Goal: Communication & Community: Participate in discussion

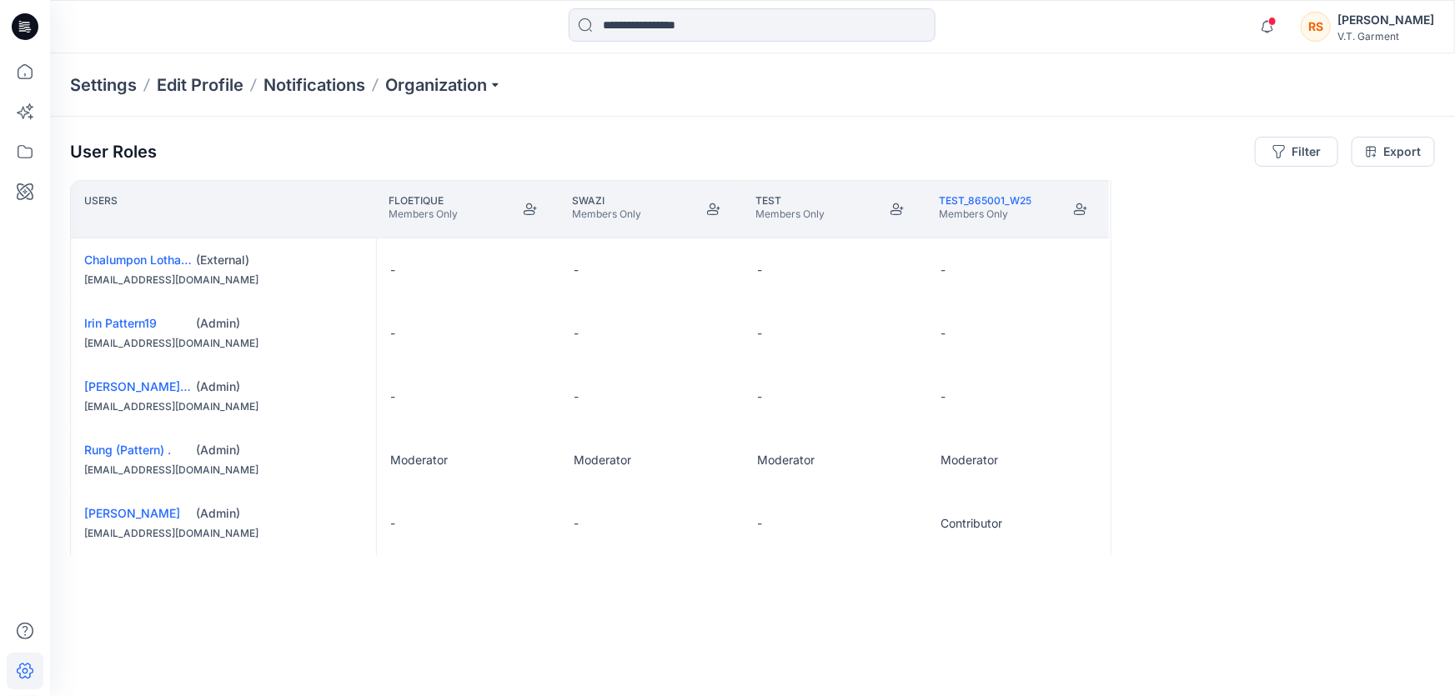
click at [635, 637] on div "User Roles Filter Export Users FLOETIQUE Members Only SWAZI Members Only Test M…" at bounding box center [752, 383] width 1405 height 533
click at [30, 153] on icon at bounding box center [25, 151] width 37 height 37
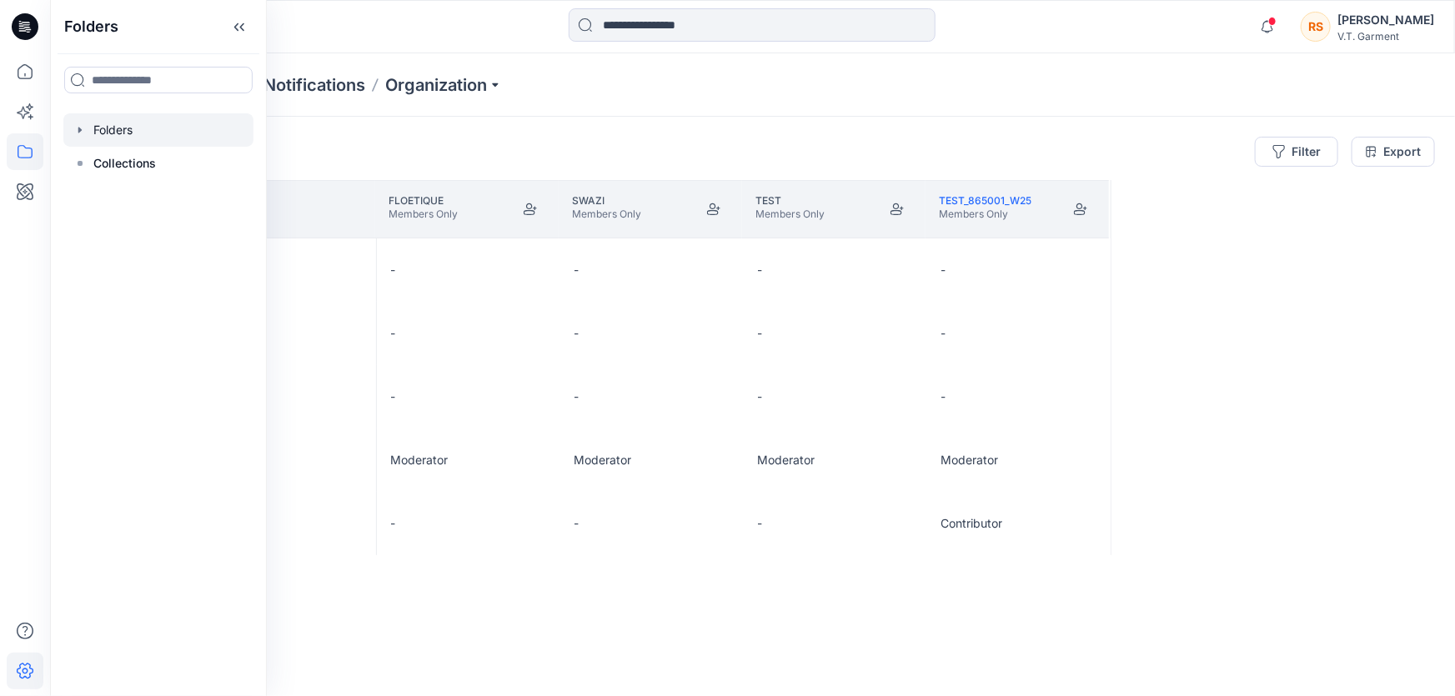
click at [81, 124] on icon "button" at bounding box center [79, 129] width 13 height 13
click at [123, 125] on div at bounding box center [158, 129] width 190 height 33
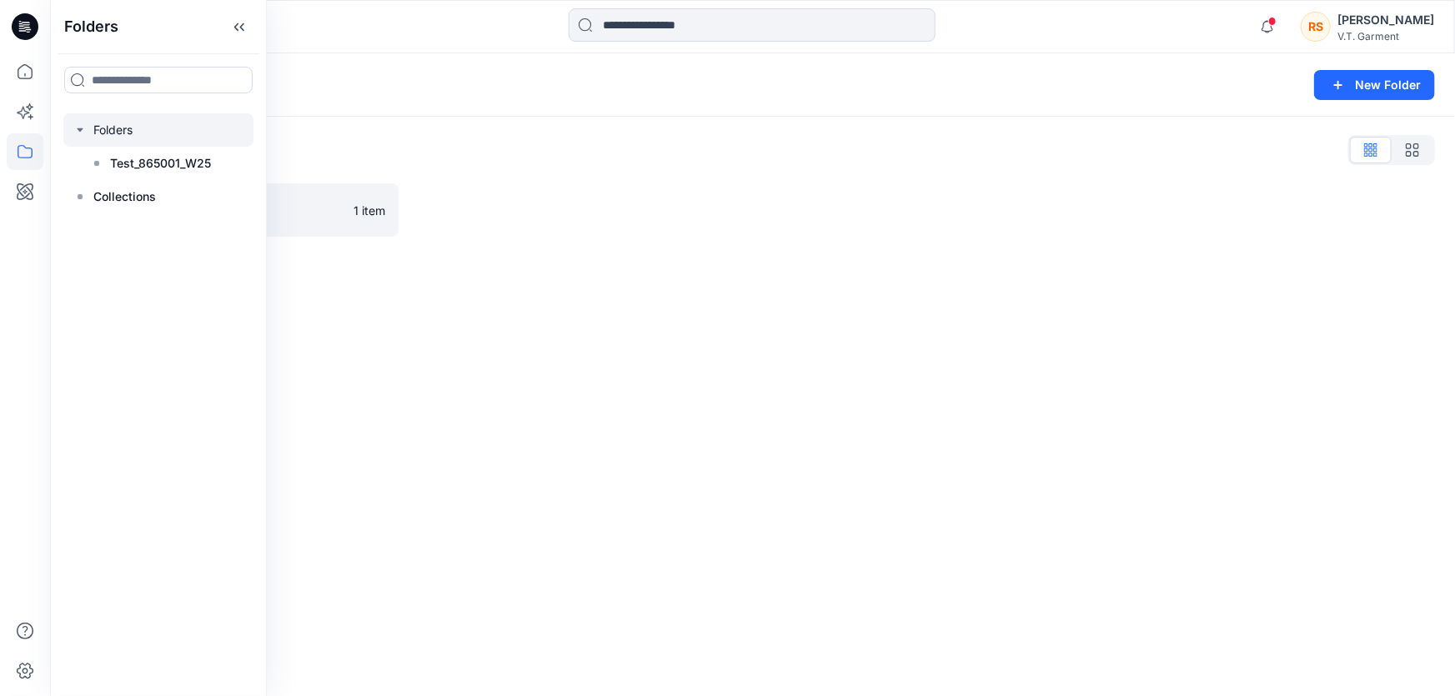
click at [625, 534] on div "Folders New Folder Folders List Test_865001_W25 1 item" at bounding box center [752, 374] width 1405 height 643
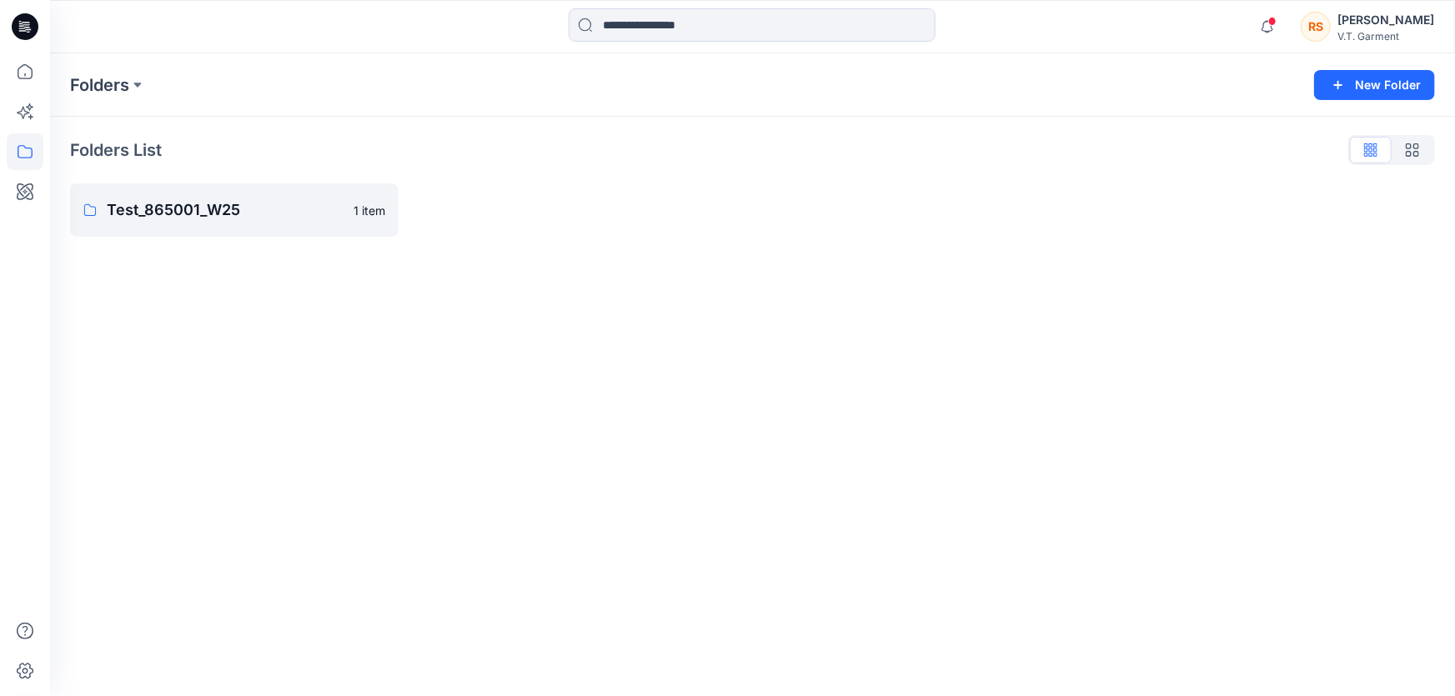
click at [650, 475] on div "Folders New Folder Folders List Test_865001_W25 1 item" at bounding box center [752, 374] width 1405 height 643
click at [312, 448] on div "Folders New Folder Folders List Test_865001_W25 1 item" at bounding box center [752, 374] width 1405 height 643
click at [554, 440] on div "Folders New Folder Folders List Test_865001_W25 1 item" at bounding box center [752, 374] width 1405 height 643
click at [21, 150] on icon at bounding box center [25, 151] width 37 height 37
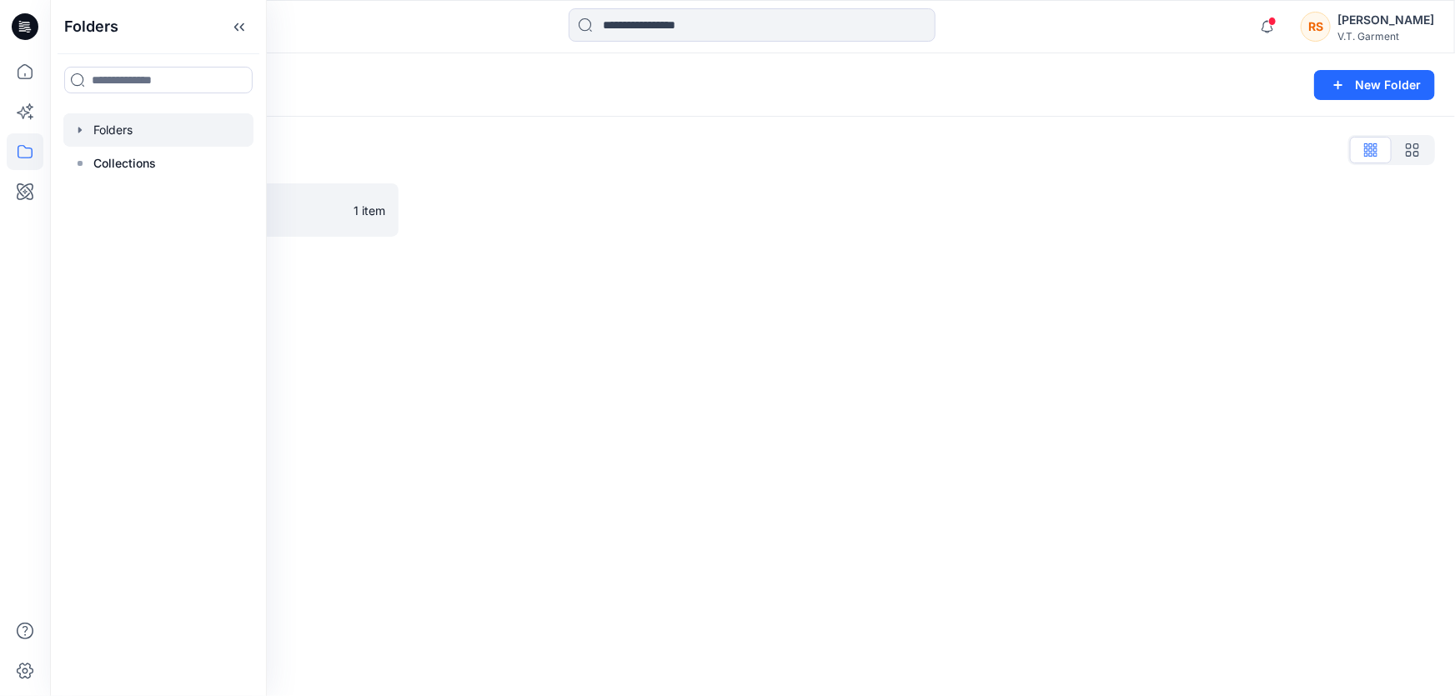
click at [79, 128] on icon "button" at bounding box center [79, 130] width 3 height 6
click at [117, 125] on div at bounding box center [158, 129] width 190 height 33
click at [110, 128] on div at bounding box center [158, 129] width 190 height 33
click at [117, 124] on div at bounding box center [158, 129] width 190 height 33
click at [969, 424] on div "Folders New Folder Folders List Test_865001_W25 1 item" at bounding box center [752, 374] width 1405 height 643
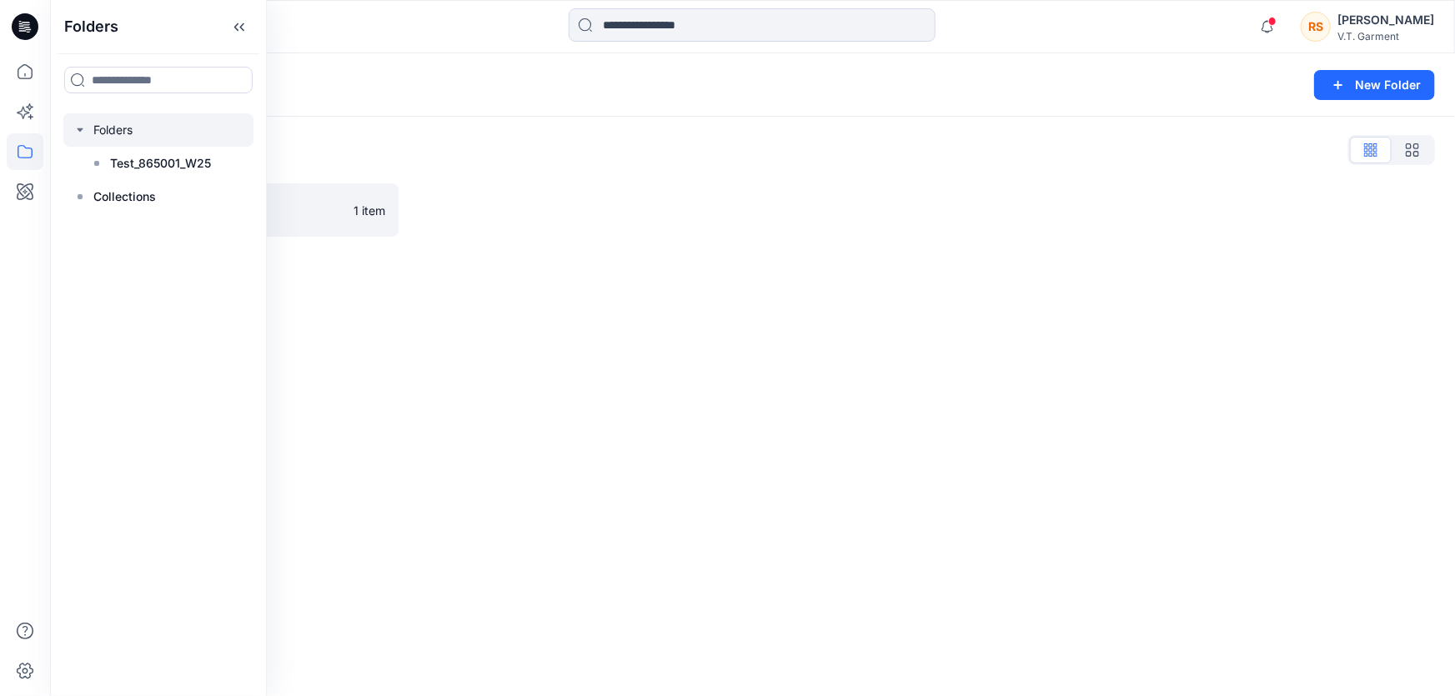
click at [880, 521] on div "Folders New Folder Folders List Test_865001_W25 1 item" at bounding box center [752, 374] width 1405 height 643
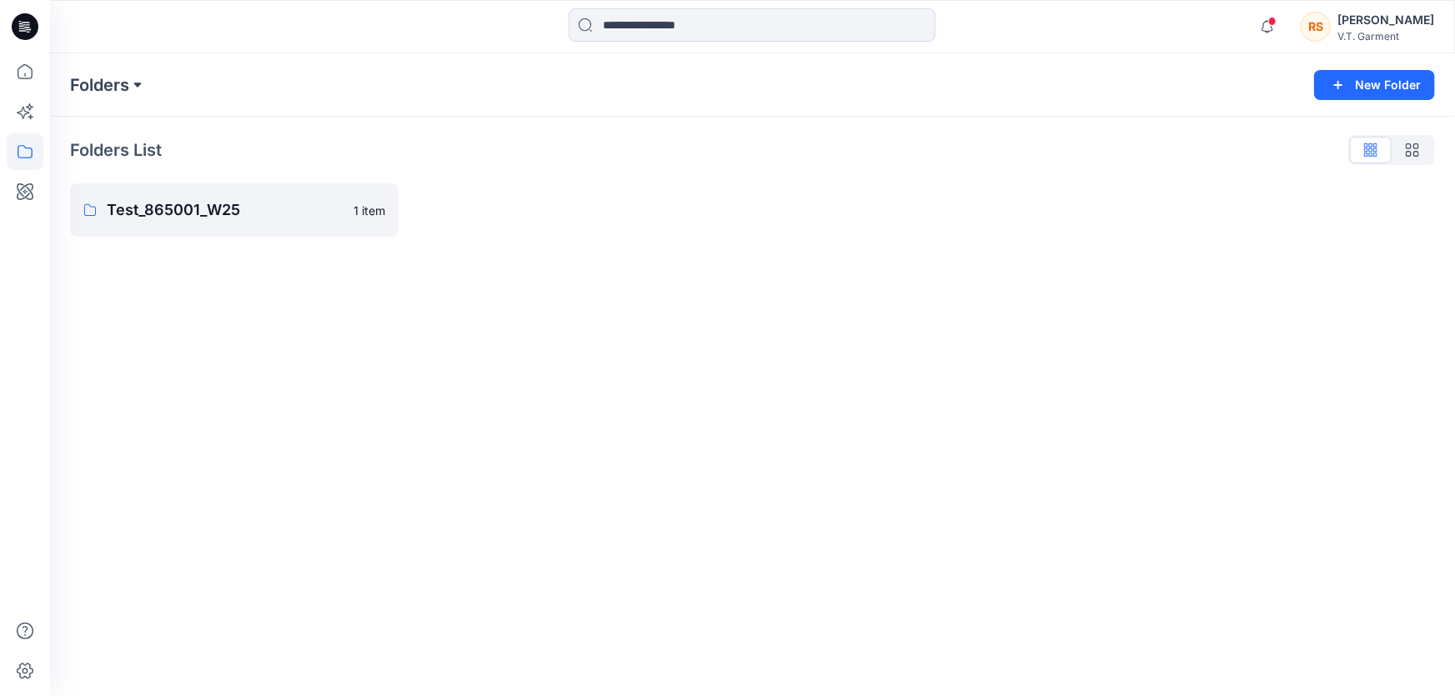
click at [133, 80] on button at bounding box center [137, 84] width 17 height 23
click at [845, 470] on div "Folders Folders Test_865001_W25 New Folder Folders List Test_865001_W25 1 item" at bounding box center [752, 374] width 1405 height 643
click at [939, 558] on div "Folders New Folder Folders List Test_865001_W25 1 item" at bounding box center [752, 374] width 1405 height 643
click at [758, 557] on div "Folders New Folder Folders List Test_865001_W25 1 item" at bounding box center [752, 374] width 1405 height 643
click at [126, 76] on p "Folders" at bounding box center [99, 84] width 59 height 23
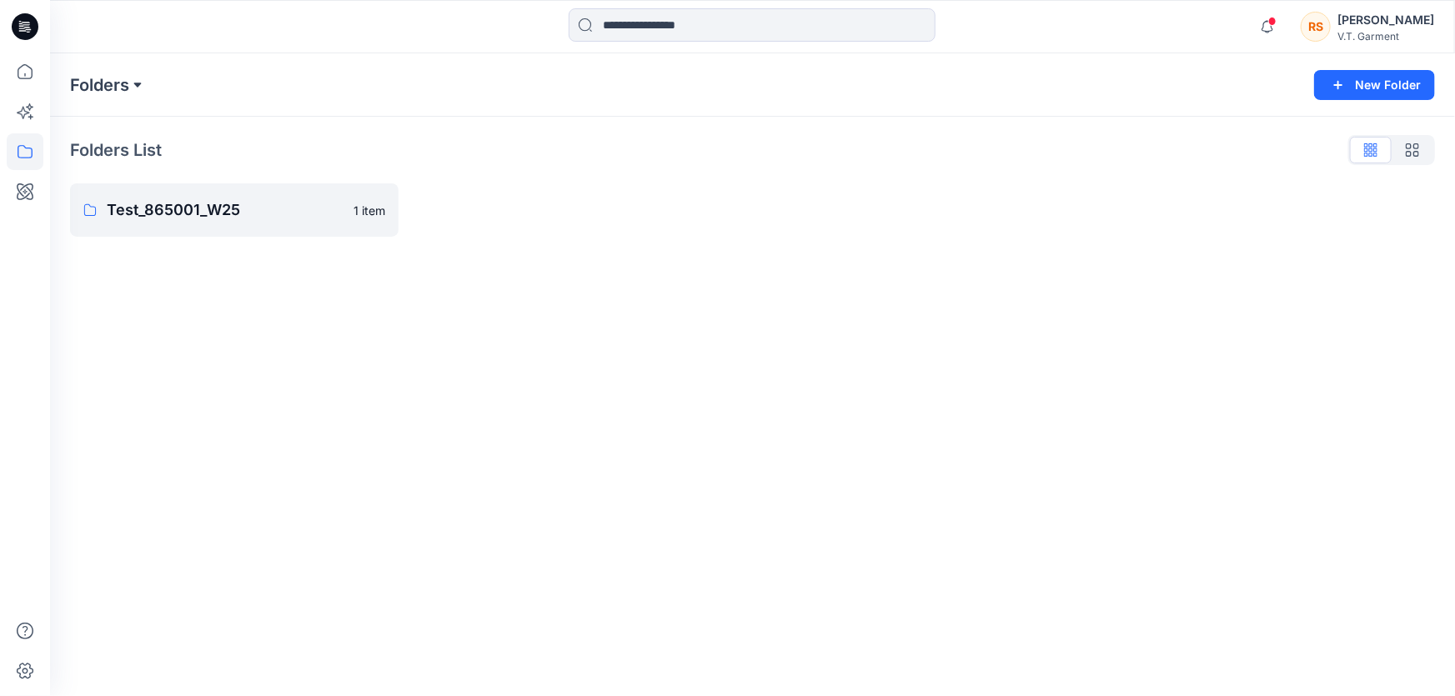
click at [135, 83] on button at bounding box center [137, 84] width 17 height 23
click at [113, 199] on p "SWAZI" at bounding box center [102, 204] width 38 height 20
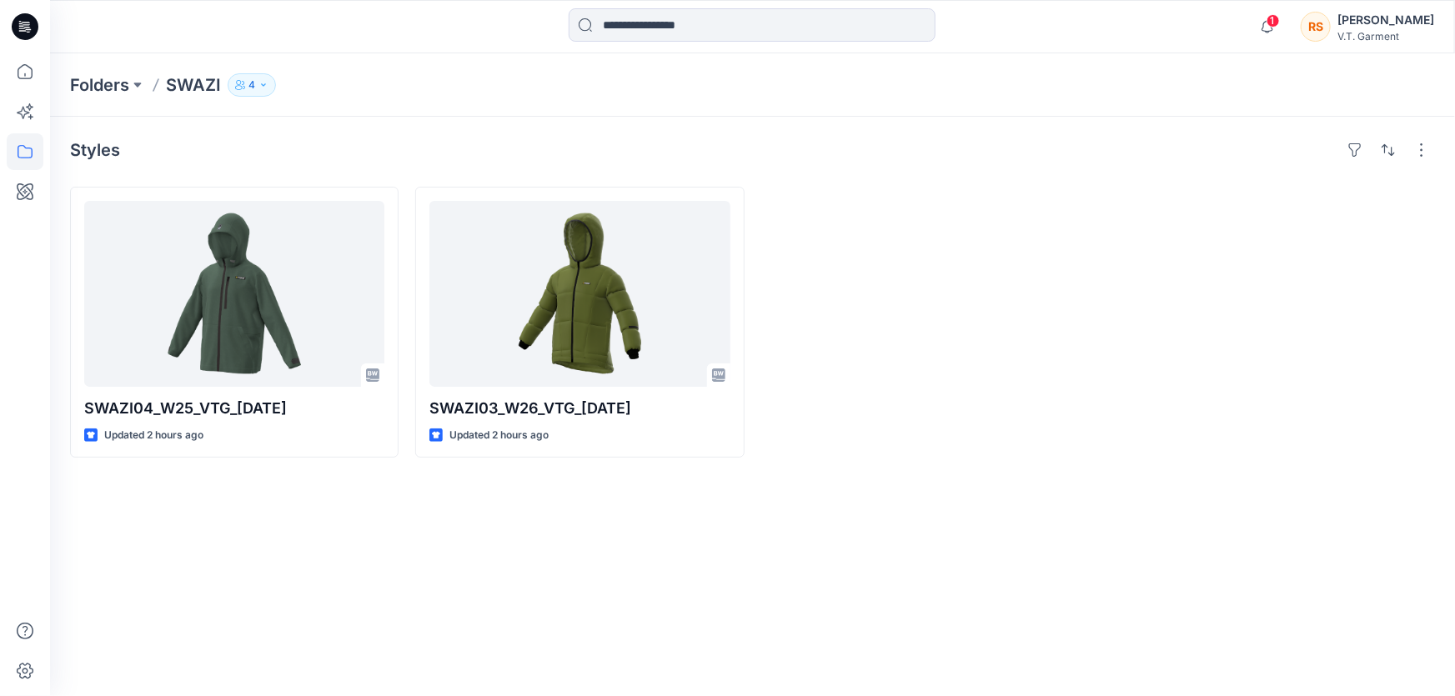
click at [1077, 486] on div "Styles SWAZI04_W25_VTG_02.10.2025 Updated 2 hours ago SWAZI03_W26_VTG_02.10.202…" at bounding box center [752, 406] width 1405 height 579
click at [1054, 528] on div "Styles SWAZI04_W25_VTG_02.10.2025 Updated 2 hours ago SWAZI03_W26_VTG_02.10.202…" at bounding box center [752, 406] width 1405 height 579
click at [1070, 481] on div "Styles SWAZI04_W25_VTG_02.10.2025 Updated 2 hours ago SWAZI03_W26_VTG_02.10.202…" at bounding box center [752, 406] width 1405 height 579
click at [1015, 467] on div "Styles SWAZI04_W25_VTG_02.10.2025 Updated 2 hours ago SWAZI03_W26_VTG_02.10.202…" at bounding box center [752, 406] width 1405 height 579
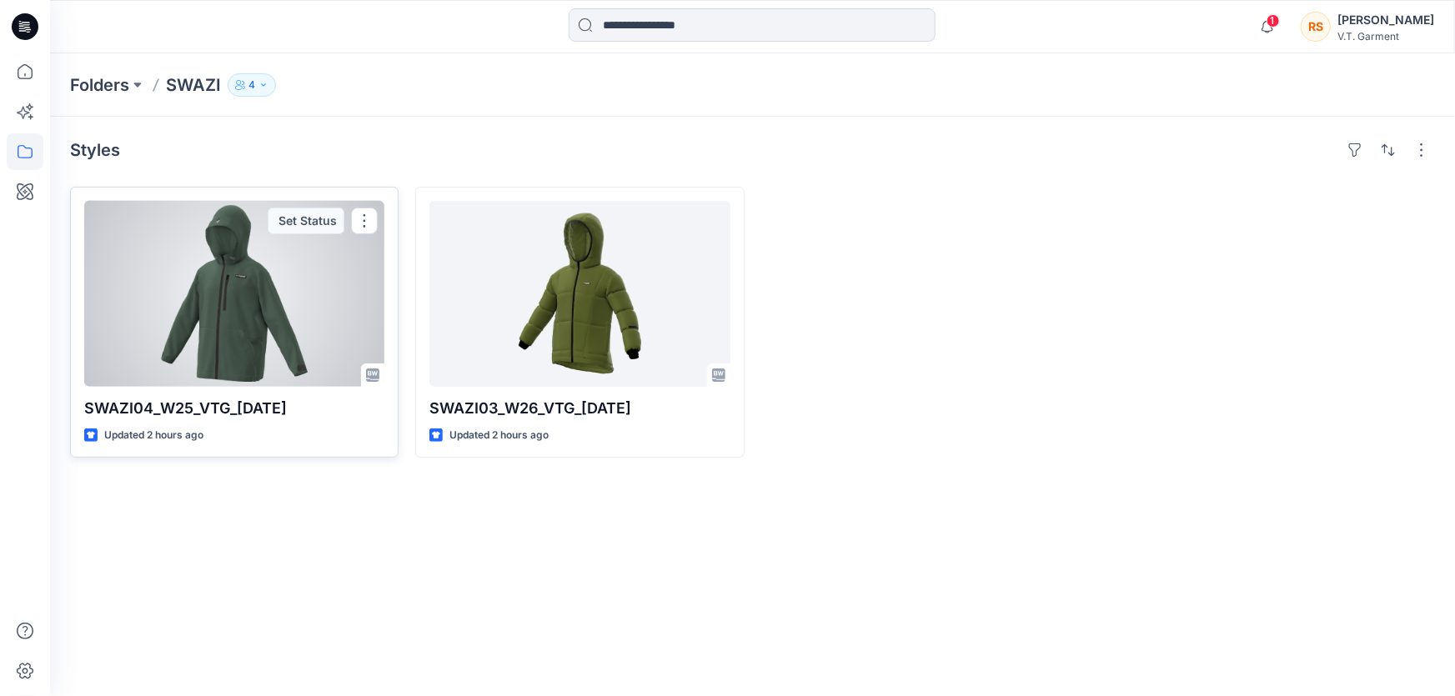
click at [238, 310] on div at bounding box center [234, 294] width 300 height 186
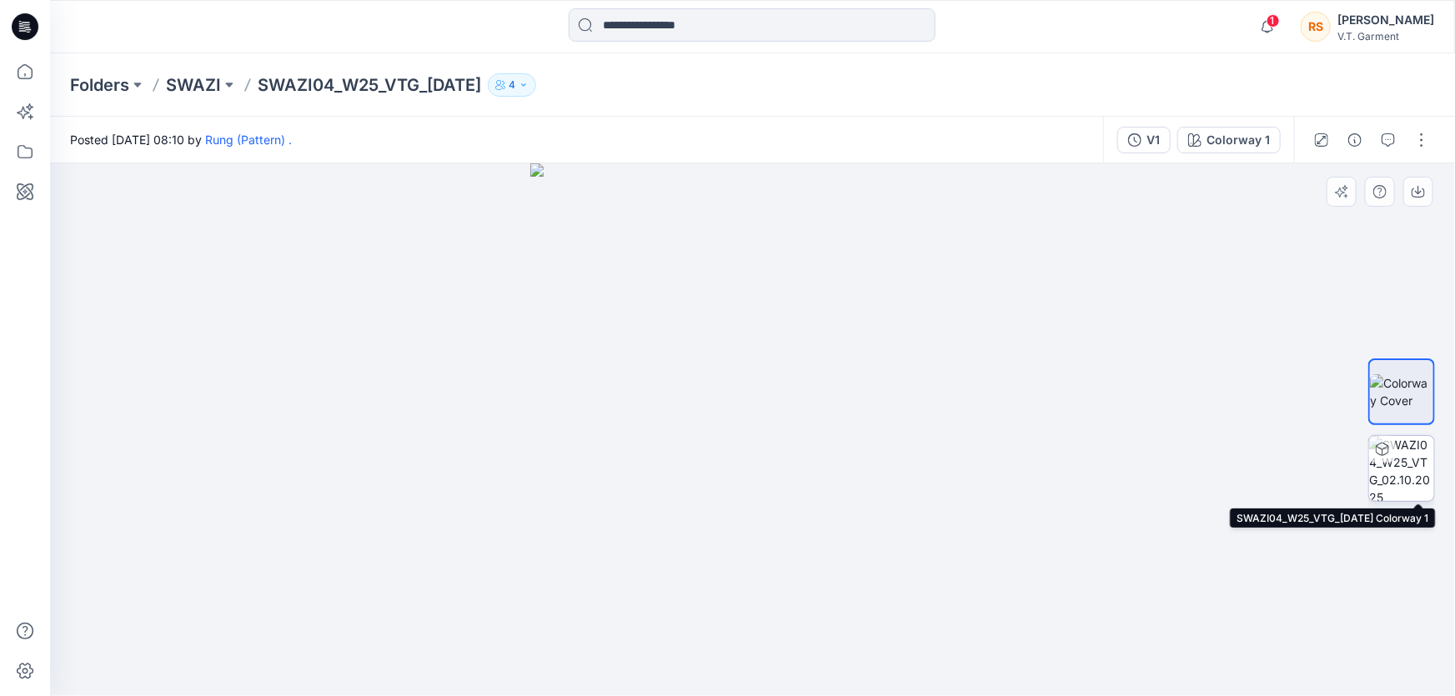
click at [1410, 467] on img at bounding box center [1401, 468] width 65 height 65
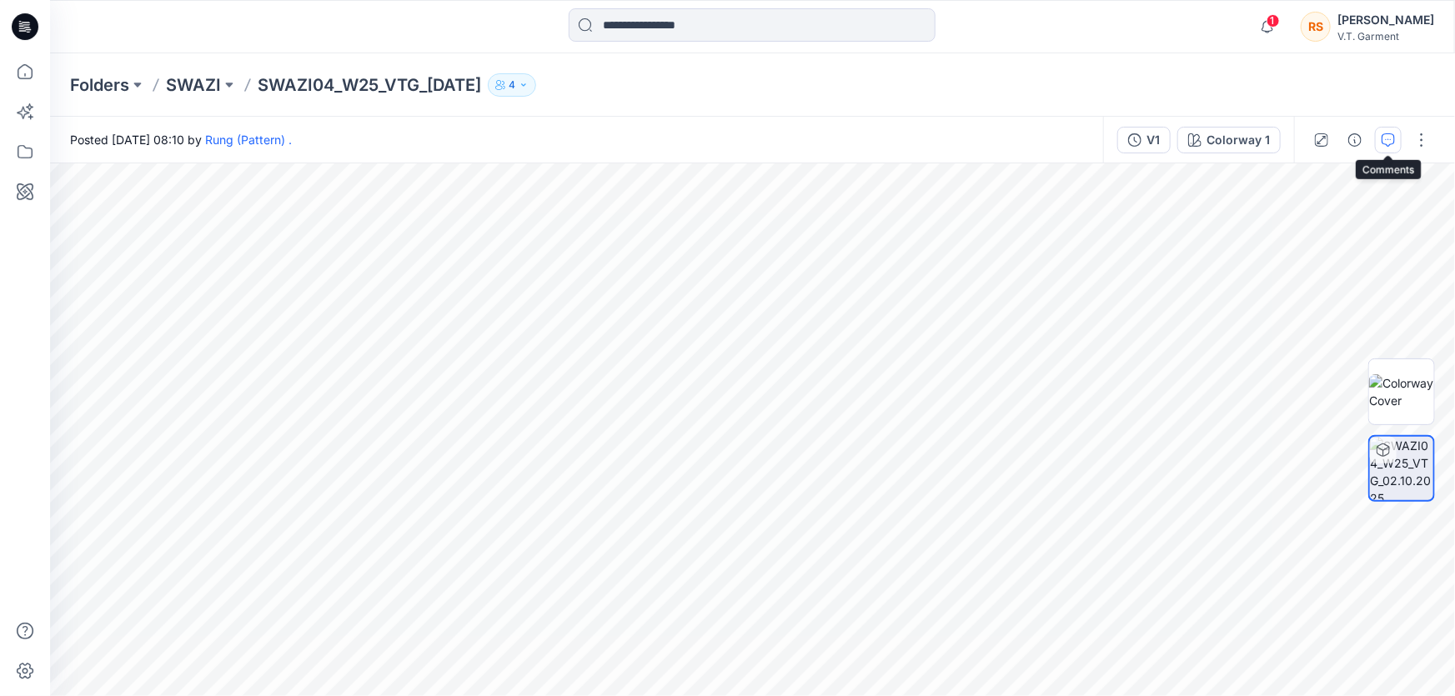
click at [1390, 143] on icon "button" at bounding box center [1387, 139] width 13 height 13
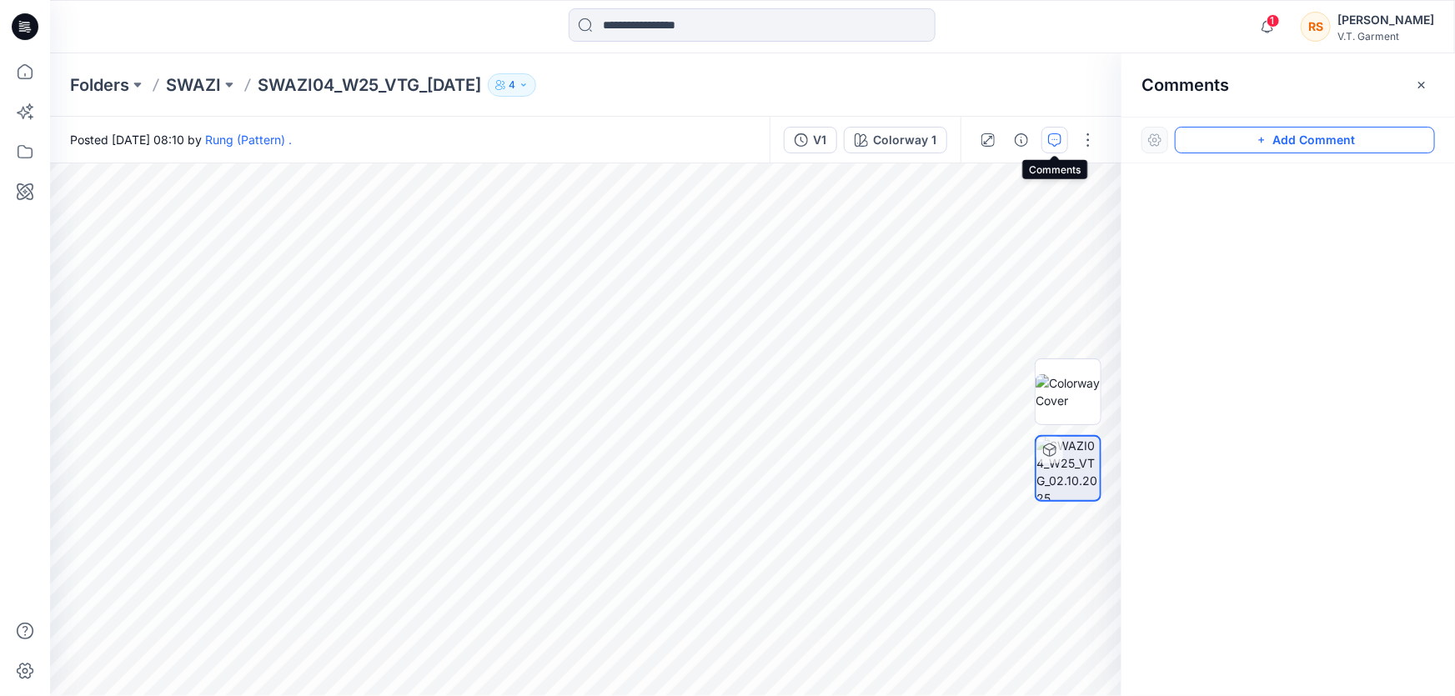
click at [1389, 145] on button "Add Comment" at bounding box center [1305, 140] width 260 height 27
click at [1057, 138] on icon "button" at bounding box center [1054, 139] width 13 height 13
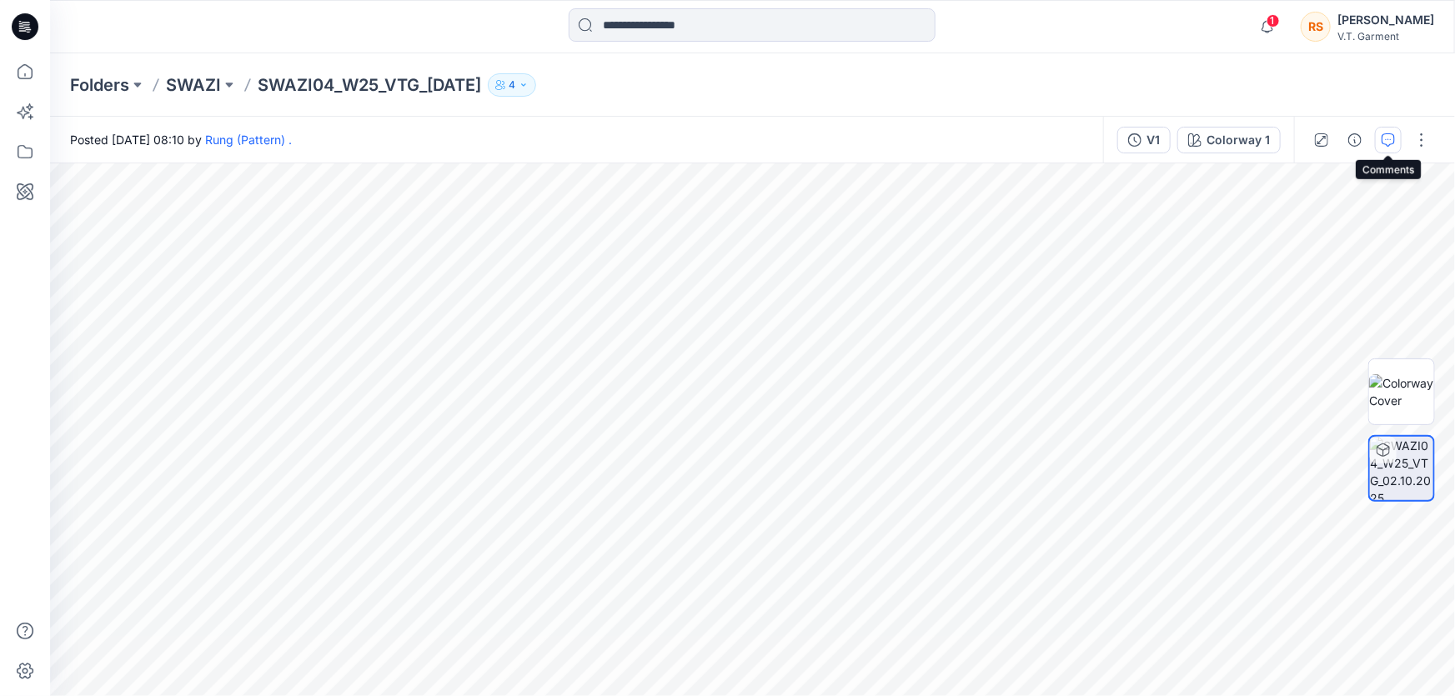
click at [1391, 137] on icon "button" at bounding box center [1387, 139] width 13 height 13
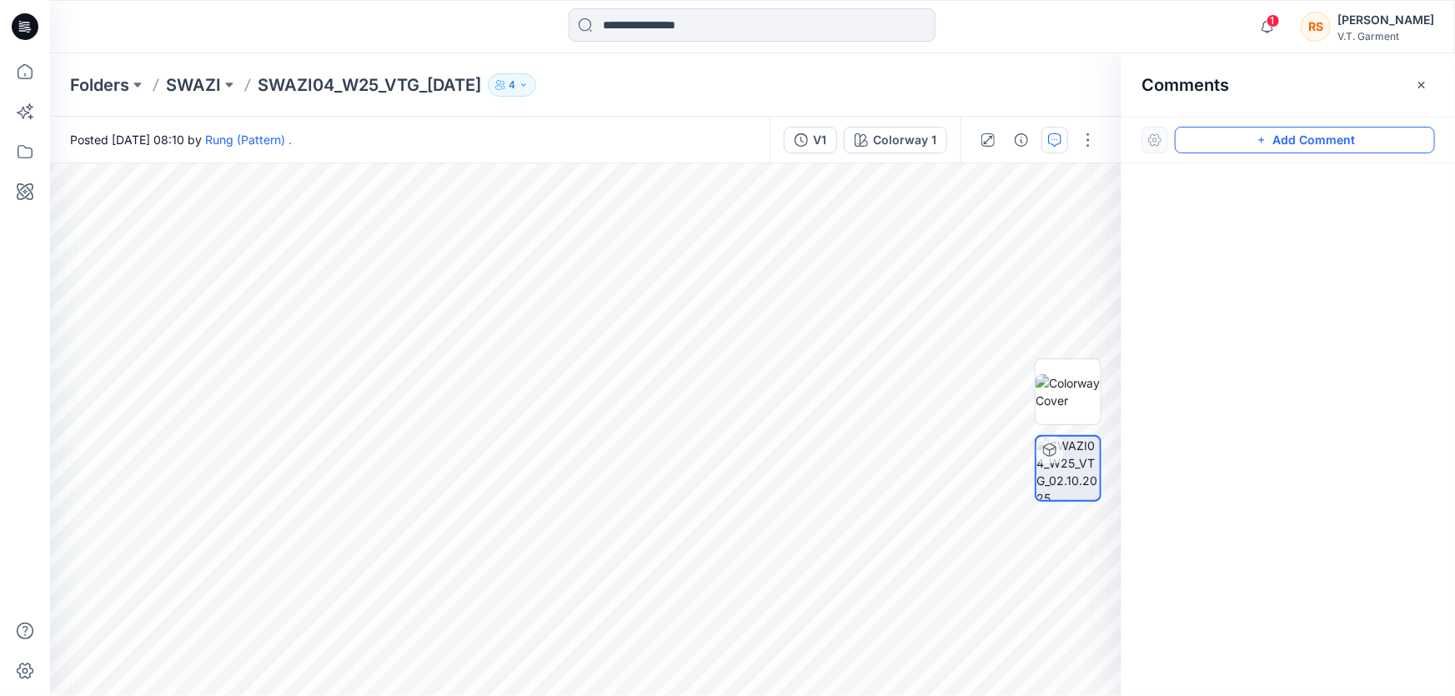
click at [1268, 137] on icon "button" at bounding box center [1261, 139] width 13 height 13
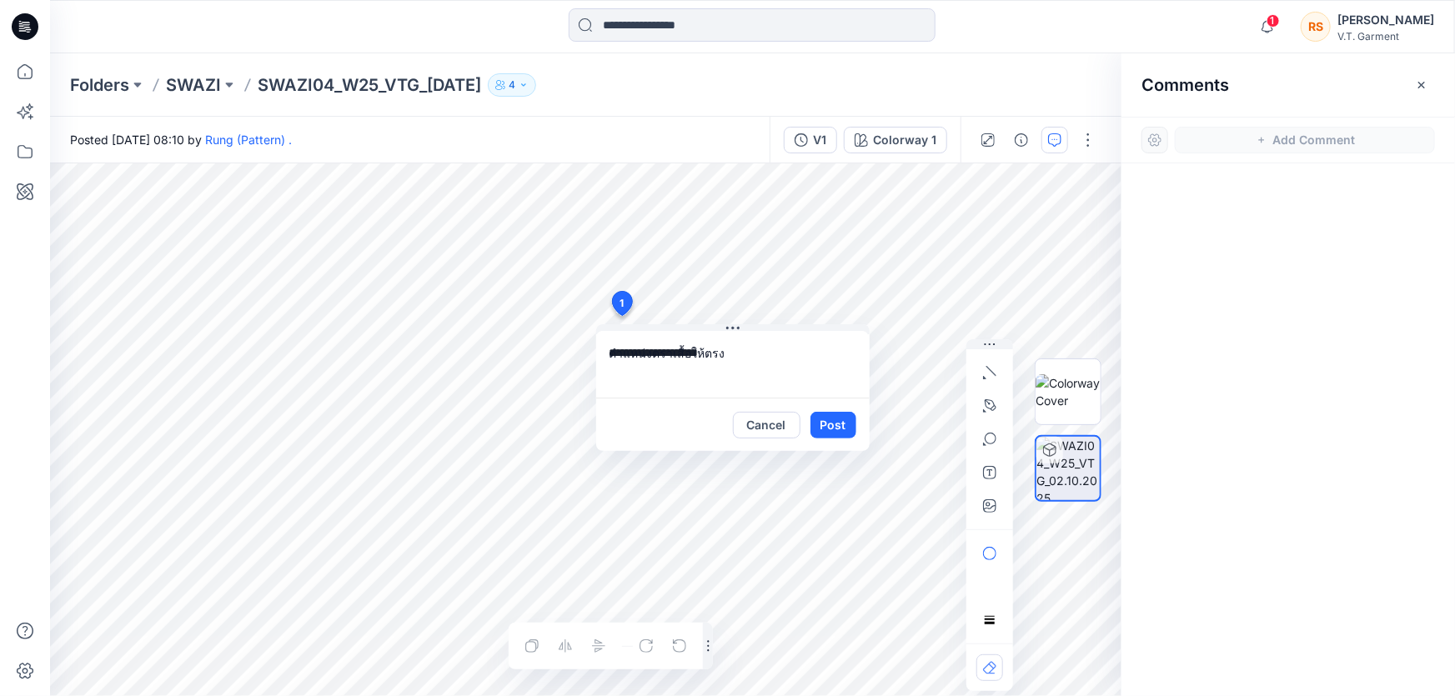
drag, startPoint x: 687, startPoint y: 349, endPoint x: 729, endPoint y: 350, distance: 42.5
click at [687, 349] on textarea "**********" at bounding box center [732, 364] width 273 height 67
click at [753, 350] on textarea "**********" at bounding box center [732, 364] width 273 height 67
type textarea "**********"
click at [834, 424] on button "Post" at bounding box center [833, 425] width 46 height 27
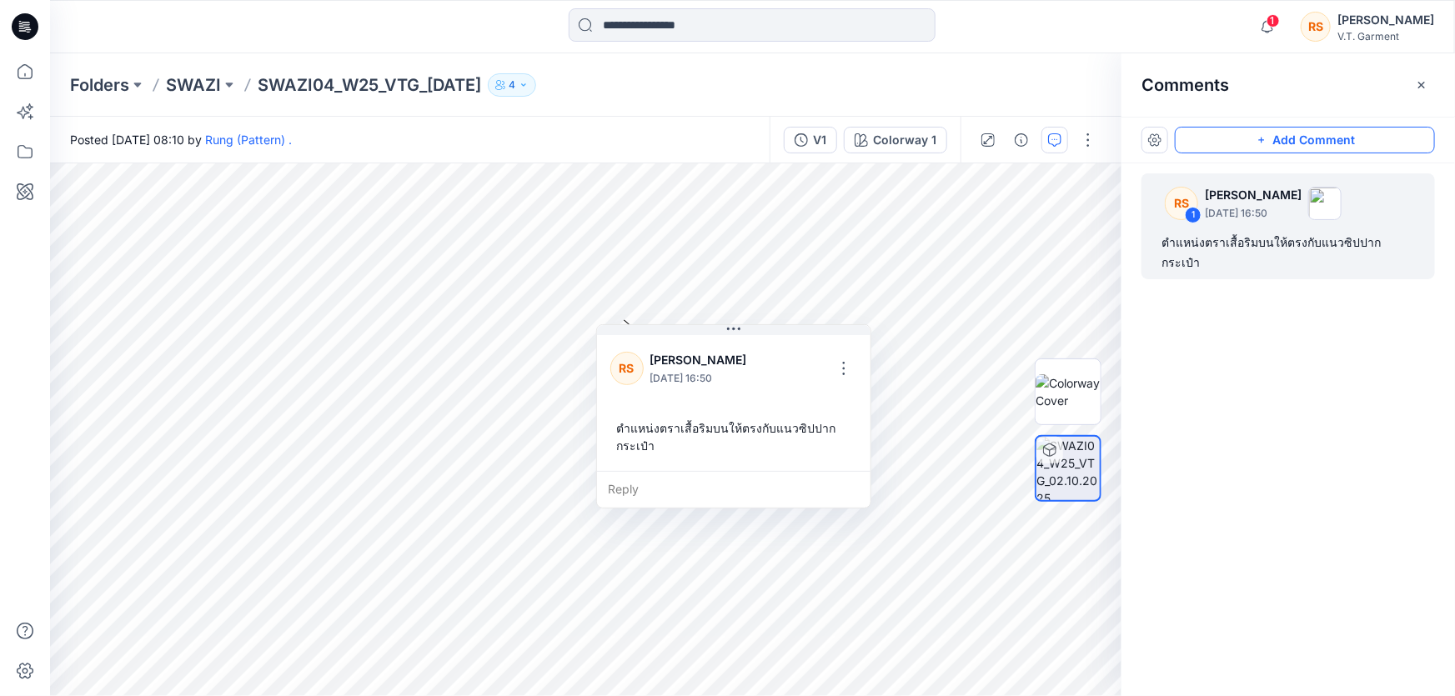
click at [1307, 519] on div "RS 1 Rungnapa Supan October 02, 2025 16:50 ตำแหน่งตราเสื้อริมบนให้ตรงกับแนวซิปป…" at bounding box center [1287, 398] width 333 height 471
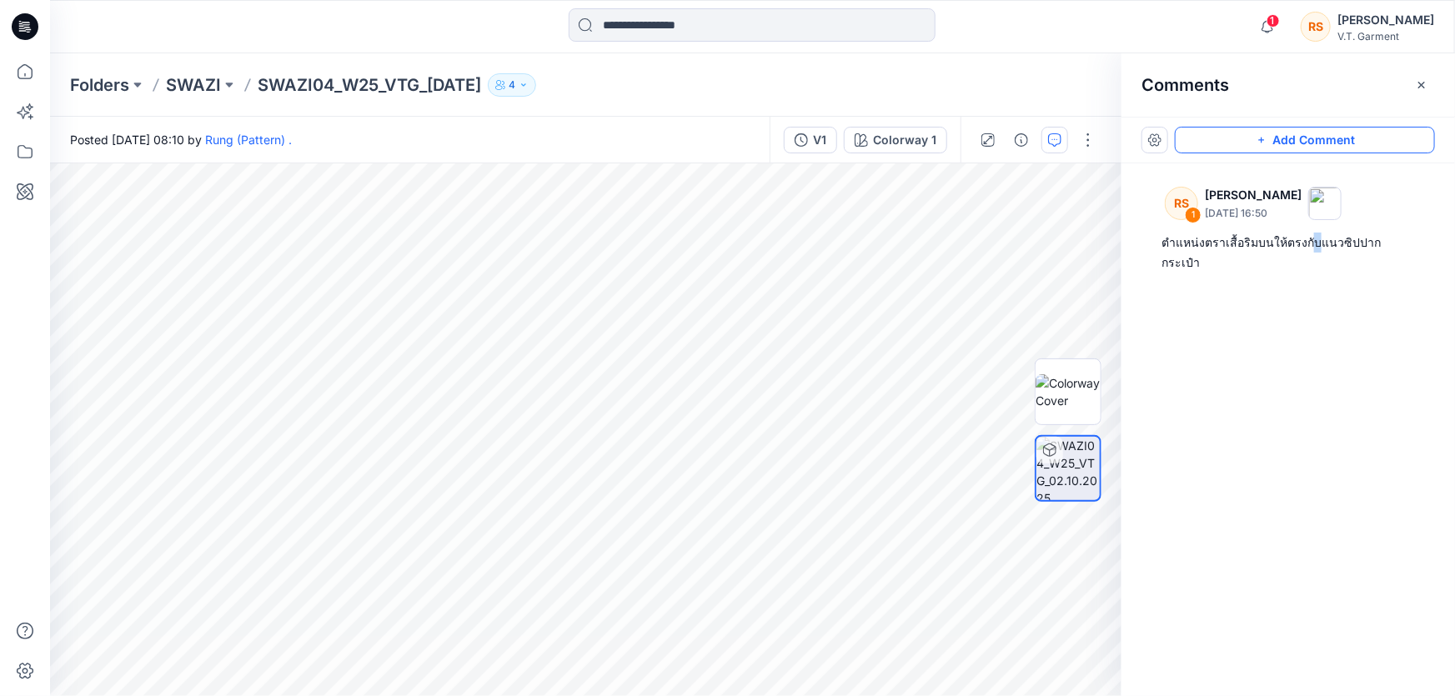
drag, startPoint x: 1320, startPoint y: 404, endPoint x: 1346, endPoint y: 398, distance: 26.7
click at [1323, 404] on div "RS 1 Rungnapa Supan October 02, 2025 16:50 ตำแหน่งตราเสื้อริมบนให้ตรงกับแนวซิปป…" at bounding box center [1287, 398] width 333 height 471
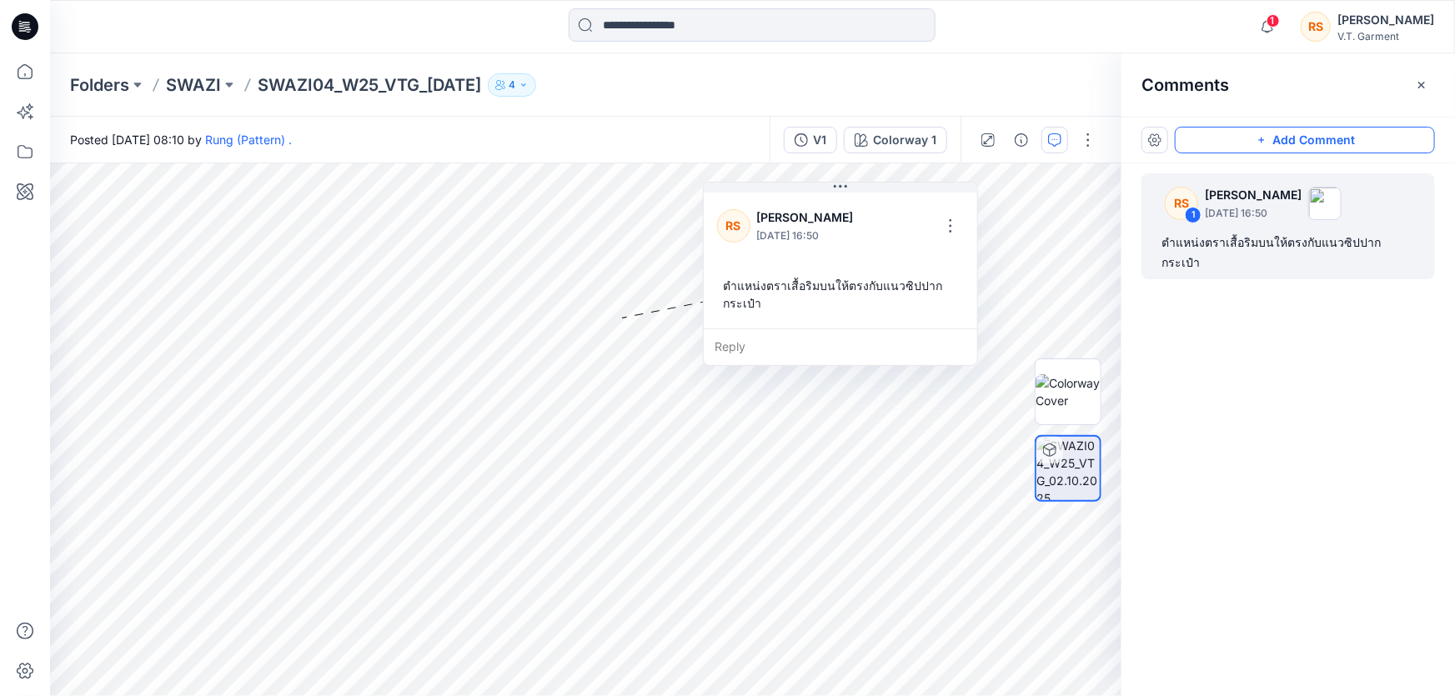
drag, startPoint x: 629, startPoint y: 363, endPoint x: 735, endPoint y: 221, distance: 178.1
click at [735, 221] on div "RS" at bounding box center [733, 225] width 33 height 33
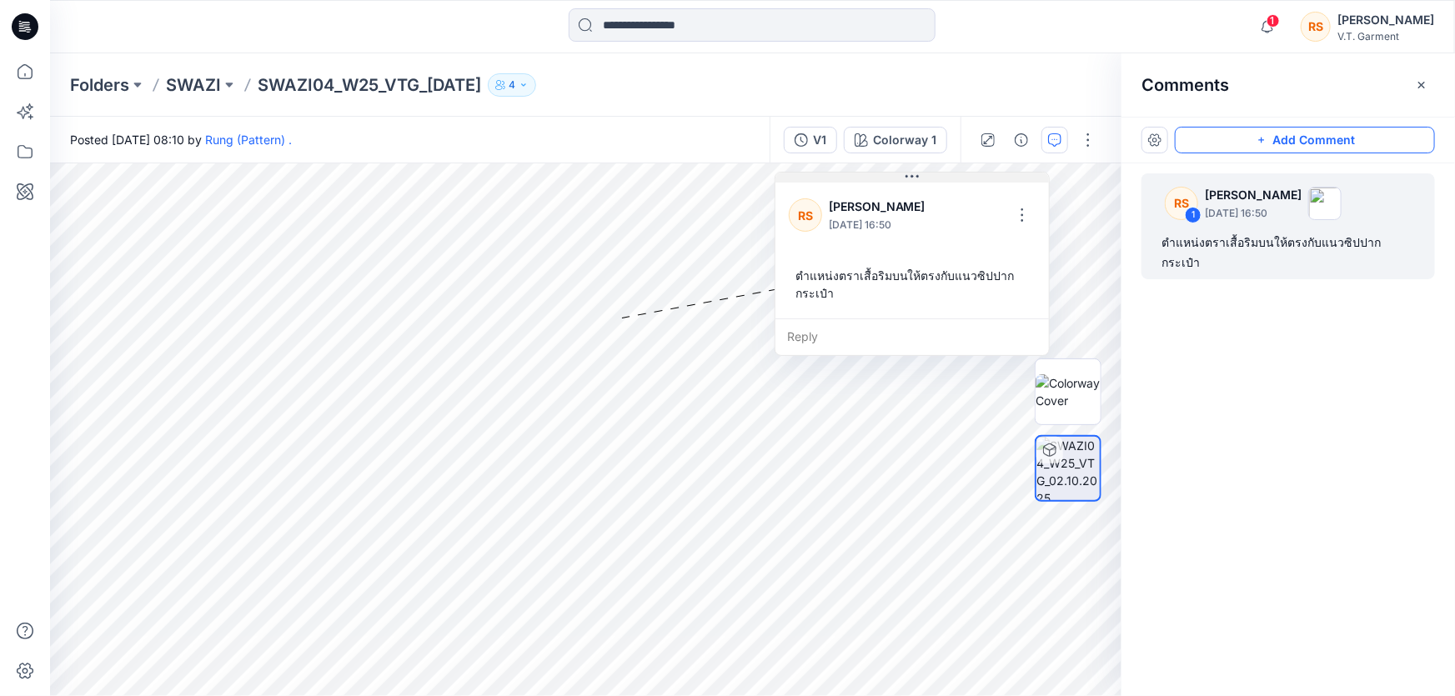
drag, startPoint x: 772, startPoint y: 329, endPoint x: 950, endPoint y: 177, distance: 234.7
click at [950, 177] on button at bounding box center [911, 178] width 273 height 10
click at [1334, 235] on div "ตำแหน่งตราเสื้อริมบนให้ตรงกับแนวซิปปากกระเป๋า" at bounding box center [1287, 253] width 253 height 40
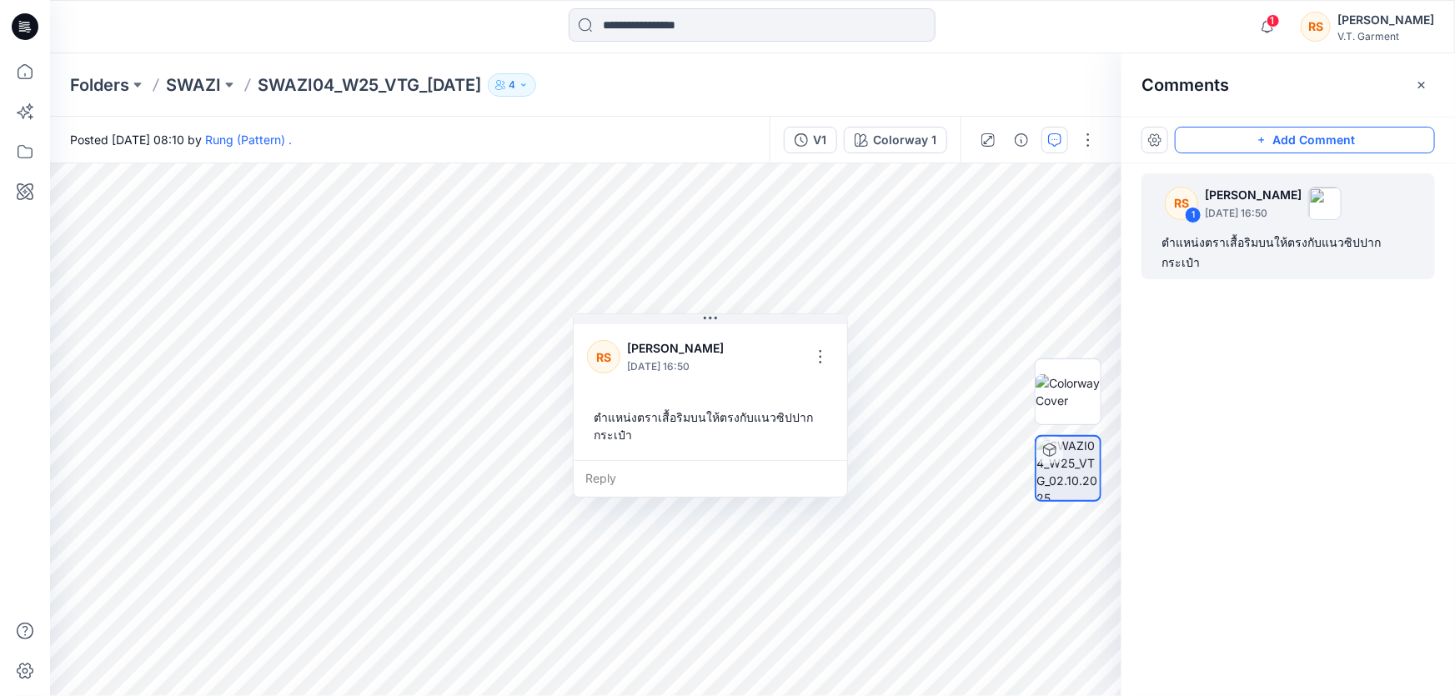
drag, startPoint x: 674, startPoint y: 448, endPoint x: 650, endPoint y: 437, distance: 25.7
click at [650, 437] on div "ตำแหน่งตราเสื้อริมบนให้ตรงกับแนวซิปปากกระเป๋า" at bounding box center [710, 426] width 247 height 48
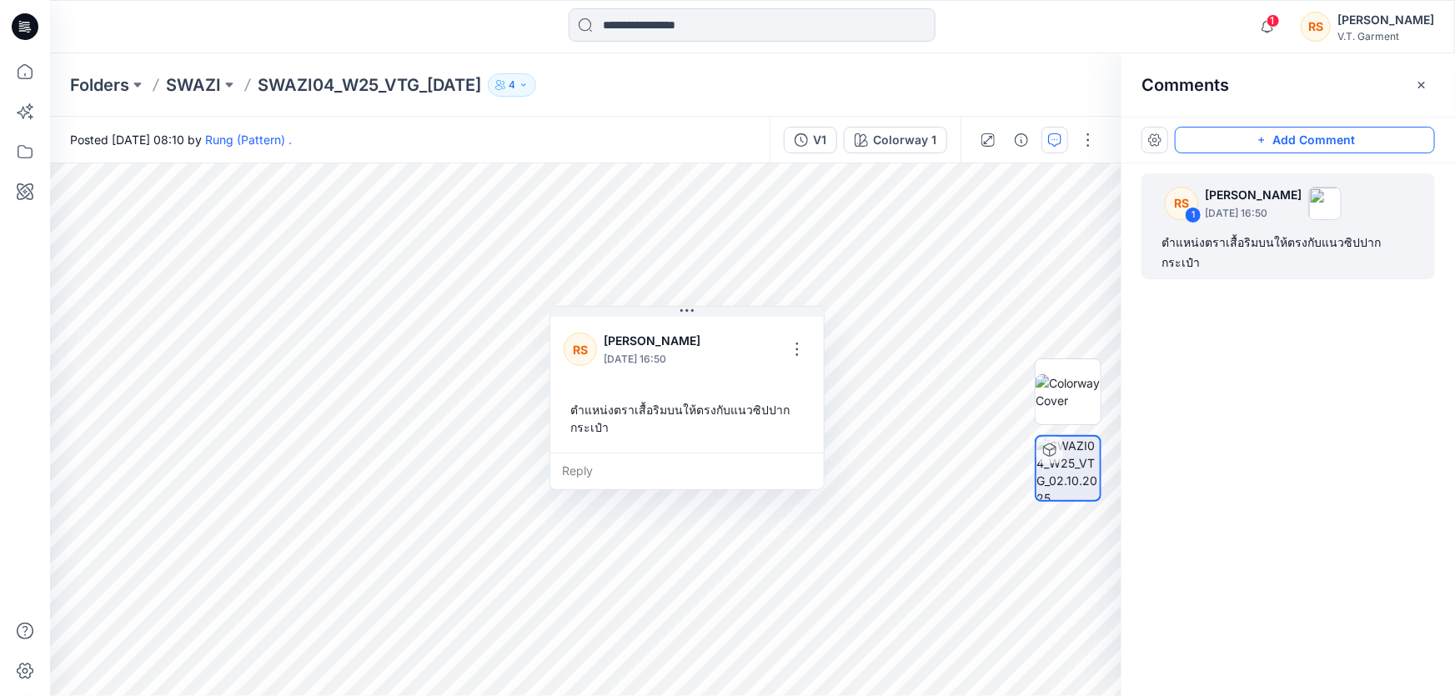
drag, startPoint x: 627, startPoint y: 433, endPoint x: 607, endPoint y: 426, distance: 21.1
click at [607, 426] on div "ตำแหน่งตราเสื้อริมบนให้ตรงกับแนวซิปปากกระเป๋า" at bounding box center [687, 418] width 247 height 48
click at [599, 416] on div "ตำแหน่งตราเสื้อริมบนให้ตรงกับแนวซิปปากกระเป๋า" at bounding box center [690, 419] width 247 height 48
click at [599, 415] on div "ตำแหน่งตราเสื้อริมบนให้ตรงกับแนวซิปปากกระเป๋า" at bounding box center [690, 419] width 247 height 48
click at [599, 414] on div "ตำแหน่งตราเสื้อริมบนให้ตรงกับแนวซิปปากกระเป๋า" at bounding box center [690, 419] width 247 height 48
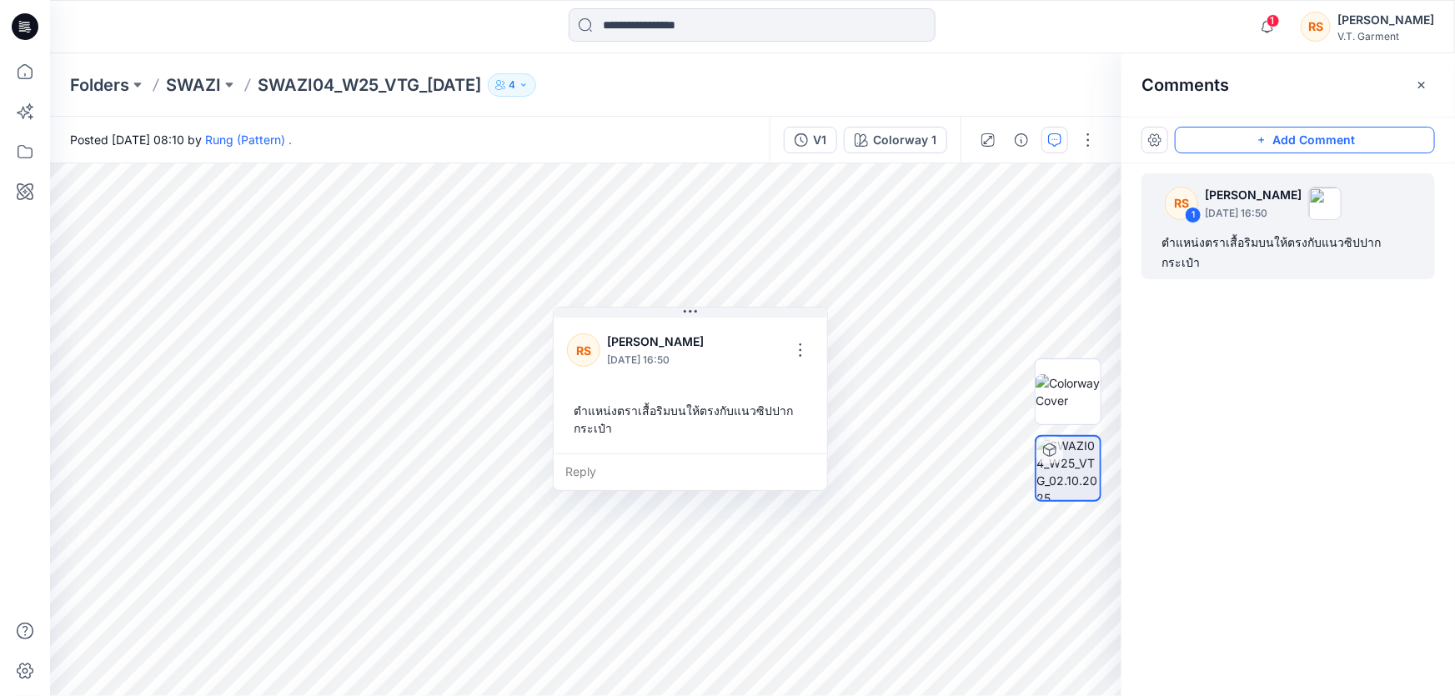
click at [582, 408] on div "ตำแหน่งตราเสื้อริมบนให้ตรงกับแนวซิปปากกระเป๋า" at bounding box center [690, 419] width 247 height 48
click at [579, 411] on div "ตำแหน่งตราเสื้อริมบนให้ตรงกับแนวซิปปากกระเป๋า" at bounding box center [690, 419] width 247 height 48
click at [581, 410] on div "ตำแหน่งตราเสื้อริมบนให้ตรงกับแนวซิปปากกระเป๋า" at bounding box center [690, 419] width 247 height 48
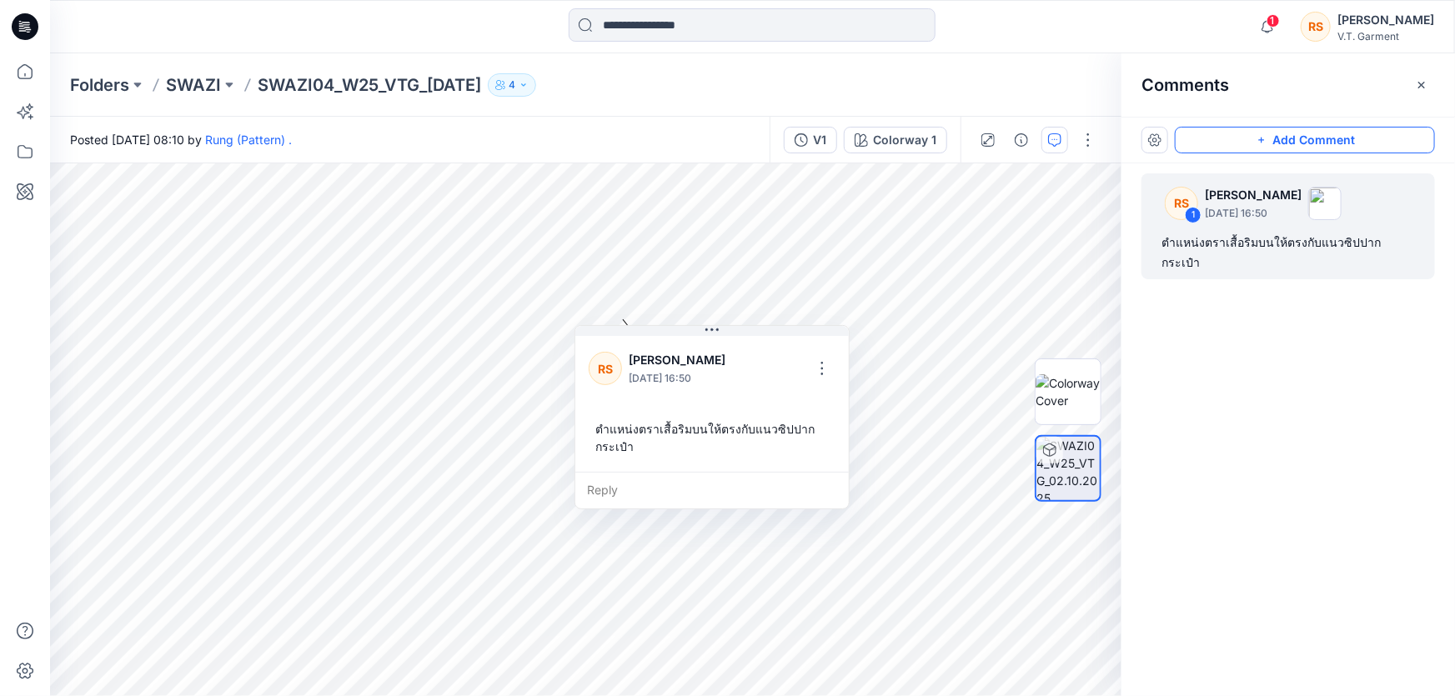
drag, startPoint x: 610, startPoint y: 412, endPoint x: 632, endPoint y: 430, distance: 28.4
click at [632, 430] on div "ตำแหน่งตราเสื้อริมบนให้ตรงกับแนวซิปปากกระเป๋า" at bounding box center [712, 437] width 247 height 48
click at [822, 366] on button "button" at bounding box center [822, 368] width 27 height 27
click at [834, 408] on p "Edit comment" at bounding box center [826, 407] width 75 height 18
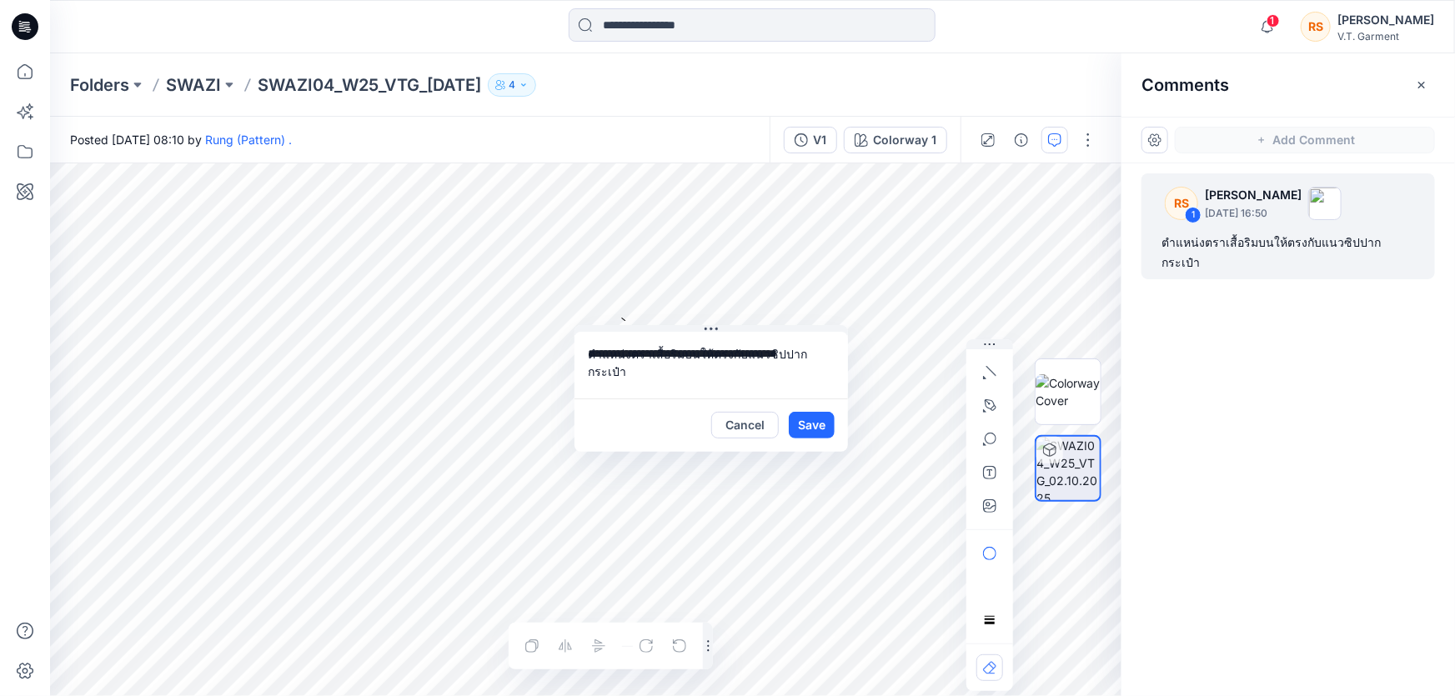
drag, startPoint x: 826, startPoint y: 354, endPoint x: 580, endPoint y: 357, distance: 245.9
click at [580, 357] on textarea "**********" at bounding box center [710, 365] width 273 height 67
click at [753, 425] on button "Cancel" at bounding box center [745, 425] width 68 height 27
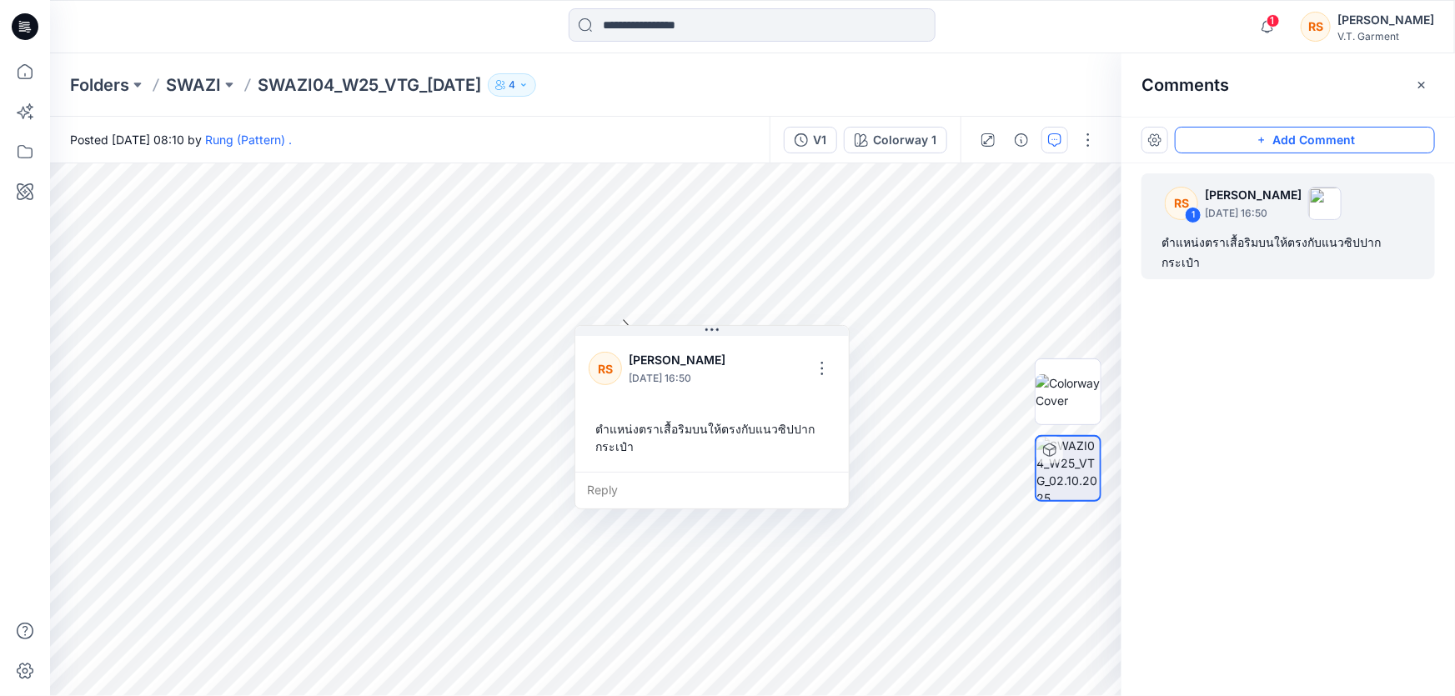
click at [746, 423] on div "ตำแหน่งตราเสื้อริมบนให้ตรงกับแนวซิปปากกระเป๋า" at bounding box center [712, 437] width 247 height 48
click at [1252, 208] on p "October 02, 2025 16:50" at bounding box center [1253, 213] width 97 height 17
click at [846, 367] on button "button" at bounding box center [843, 367] width 27 height 27
click at [859, 453] on p "Delete thread" at bounding box center [847, 452] width 74 height 18
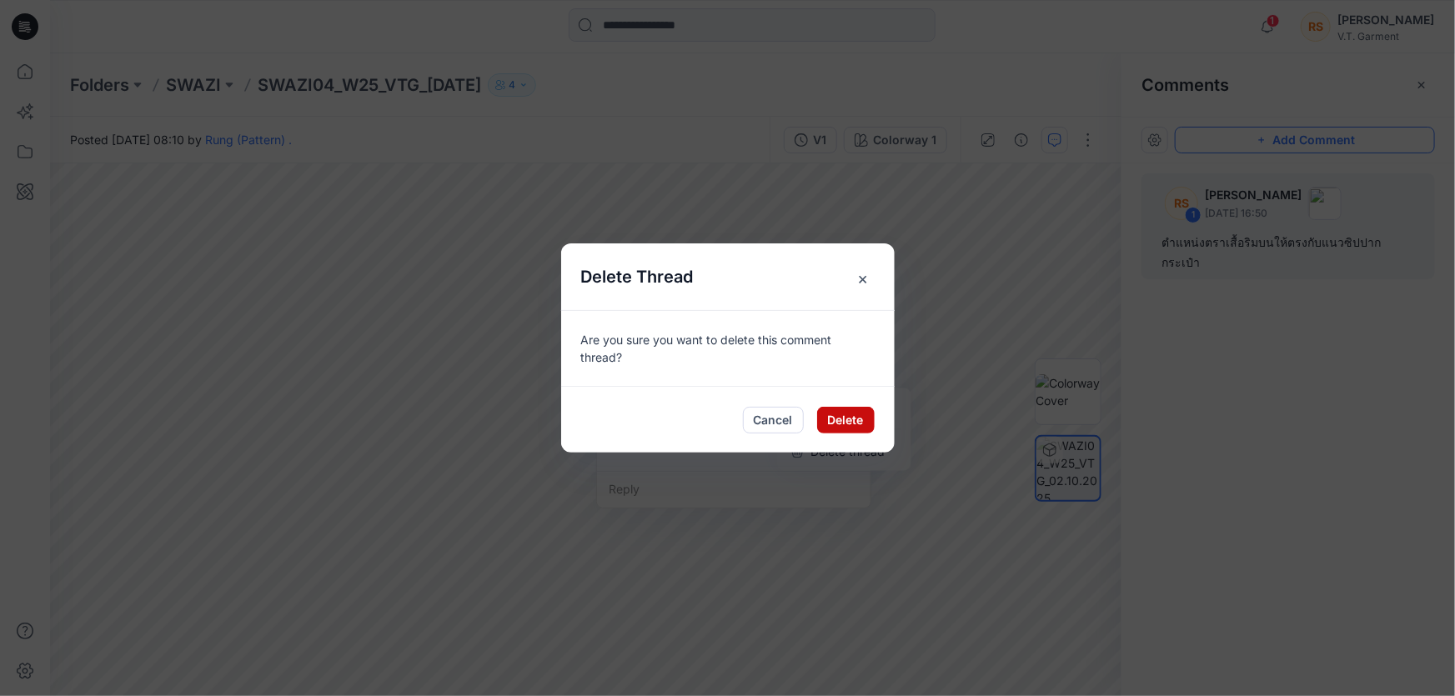
click at [850, 418] on button "Delete" at bounding box center [846, 420] width 58 height 27
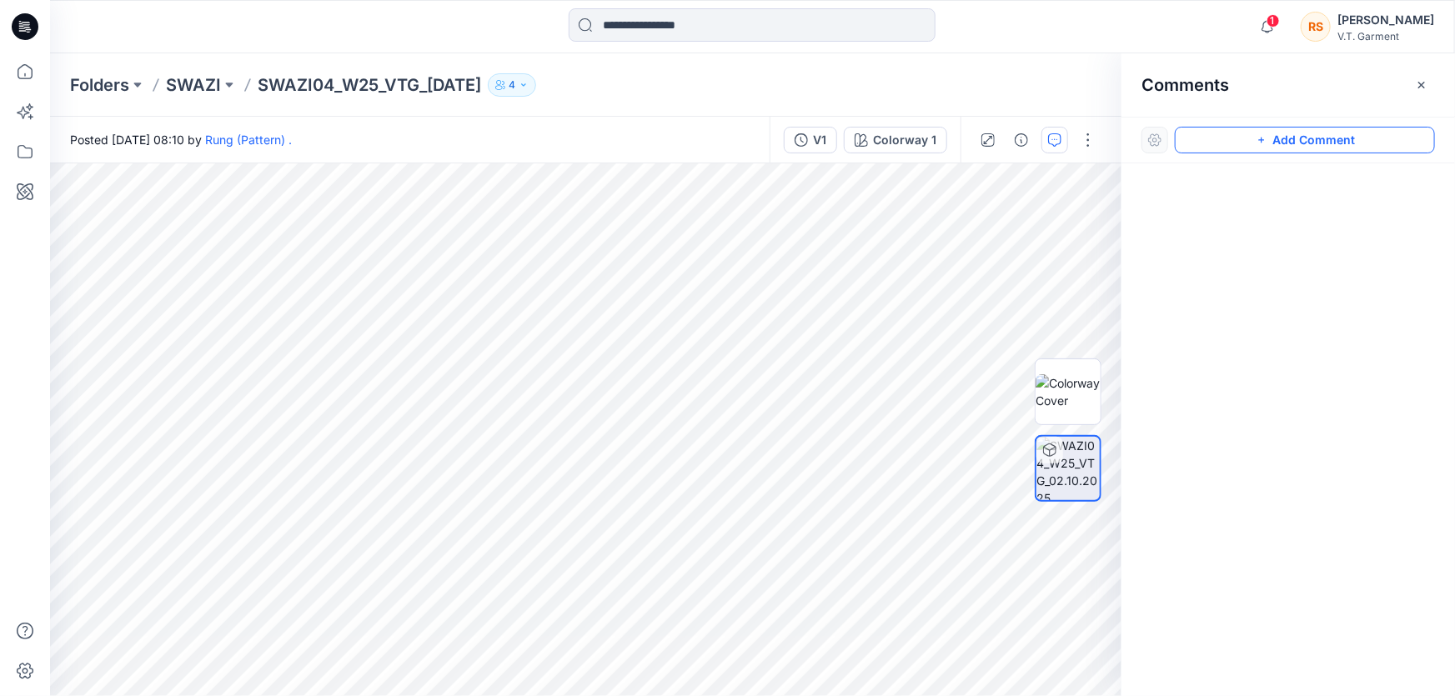
click at [1275, 133] on button "Add Comment" at bounding box center [1305, 140] width 260 height 27
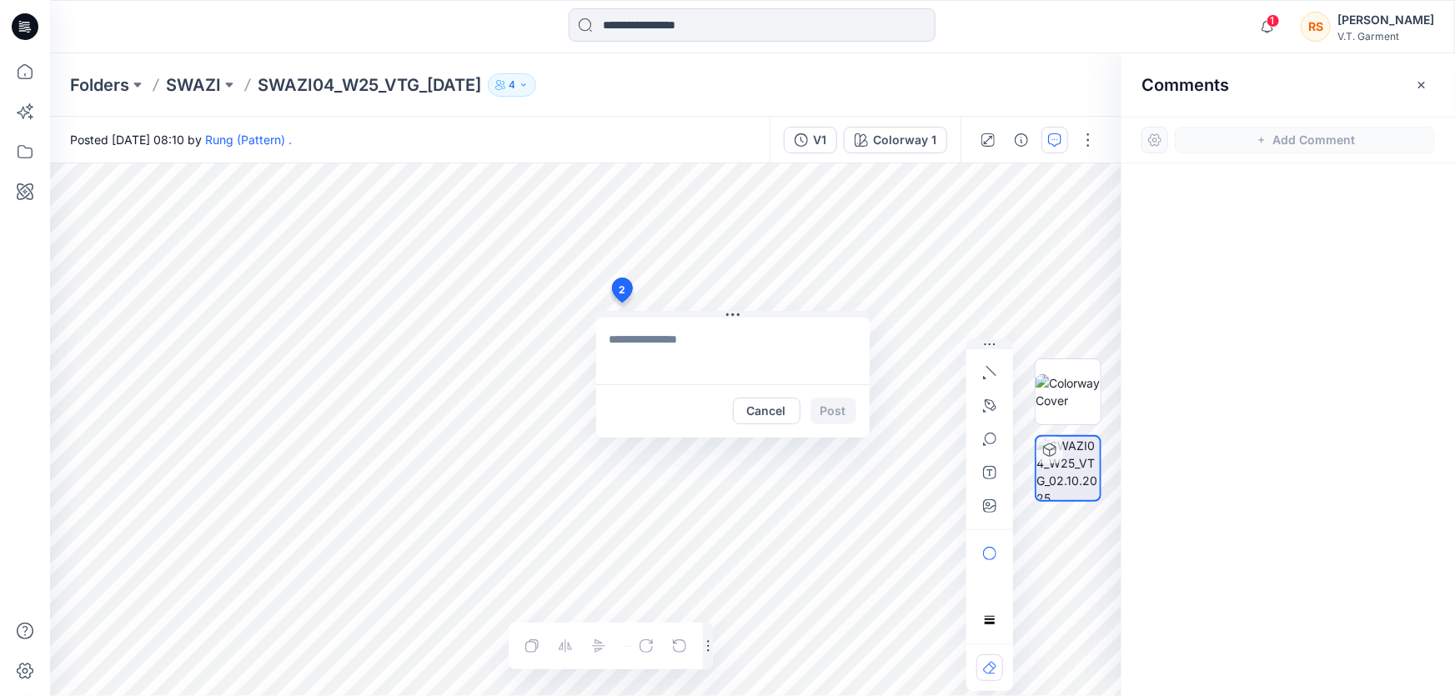
click at [824, 305] on div "2 Cancel Post Layer 1" at bounding box center [585, 429] width 1071 height 533
drag, startPoint x: 791, startPoint y: 325, endPoint x: 778, endPoint y: 330, distance: 14.2
click at [797, 320] on textarea at bounding box center [732, 351] width 273 height 67
drag, startPoint x: 724, startPoint y: 323, endPoint x: 636, endPoint y: 349, distance: 91.5
click at [791, 315] on div "Cancel Post" at bounding box center [732, 374] width 273 height 127
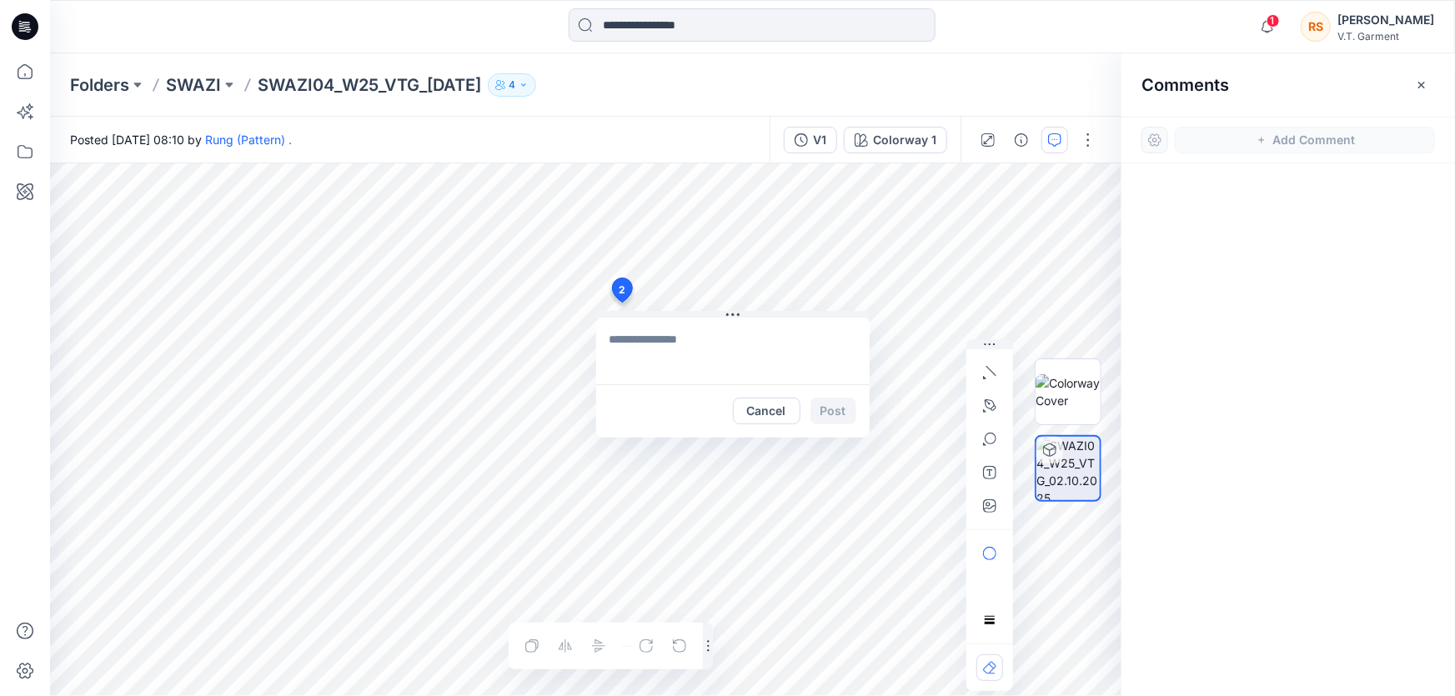
paste textarea "**********"
type textarea "**********"
click at [834, 407] on button "Post" at bounding box center [833, 411] width 46 height 27
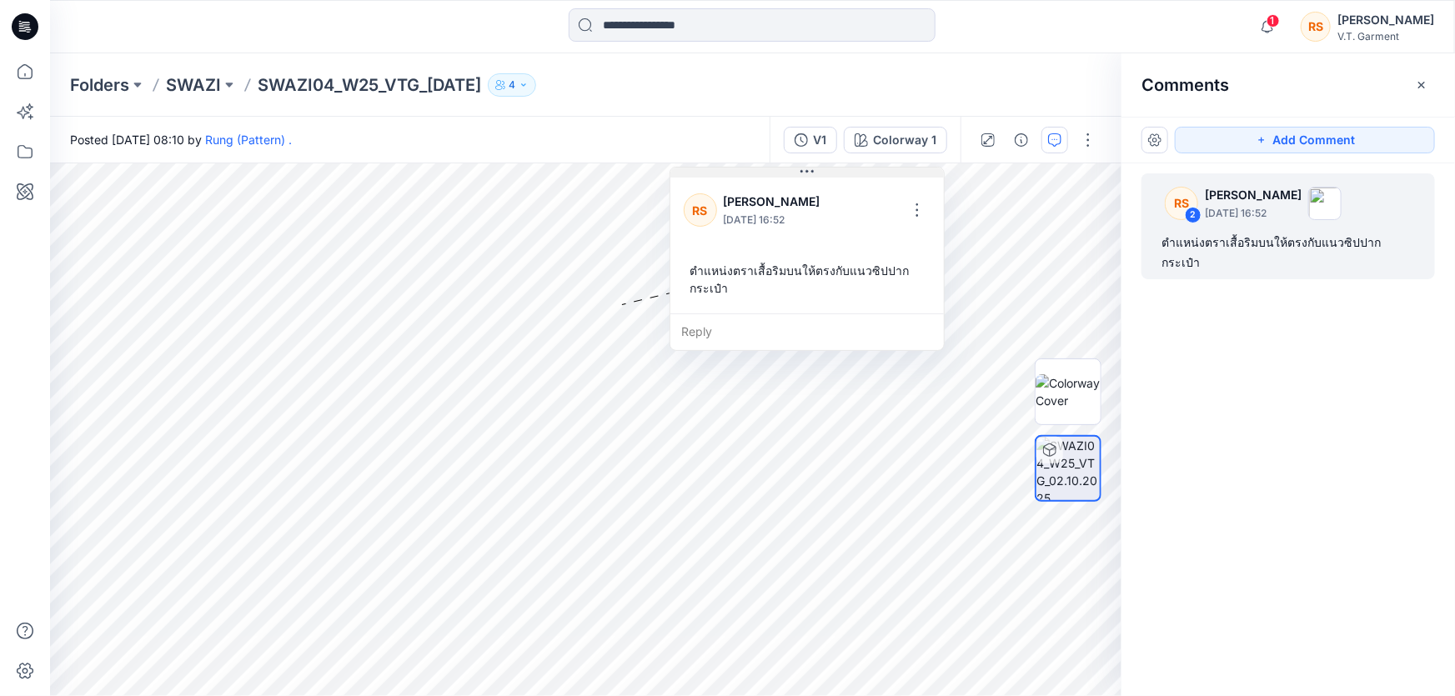
drag, startPoint x: 800, startPoint y: 317, endPoint x: 874, endPoint y: 173, distance: 161.8
click at [874, 173] on button at bounding box center [806, 173] width 273 height 10
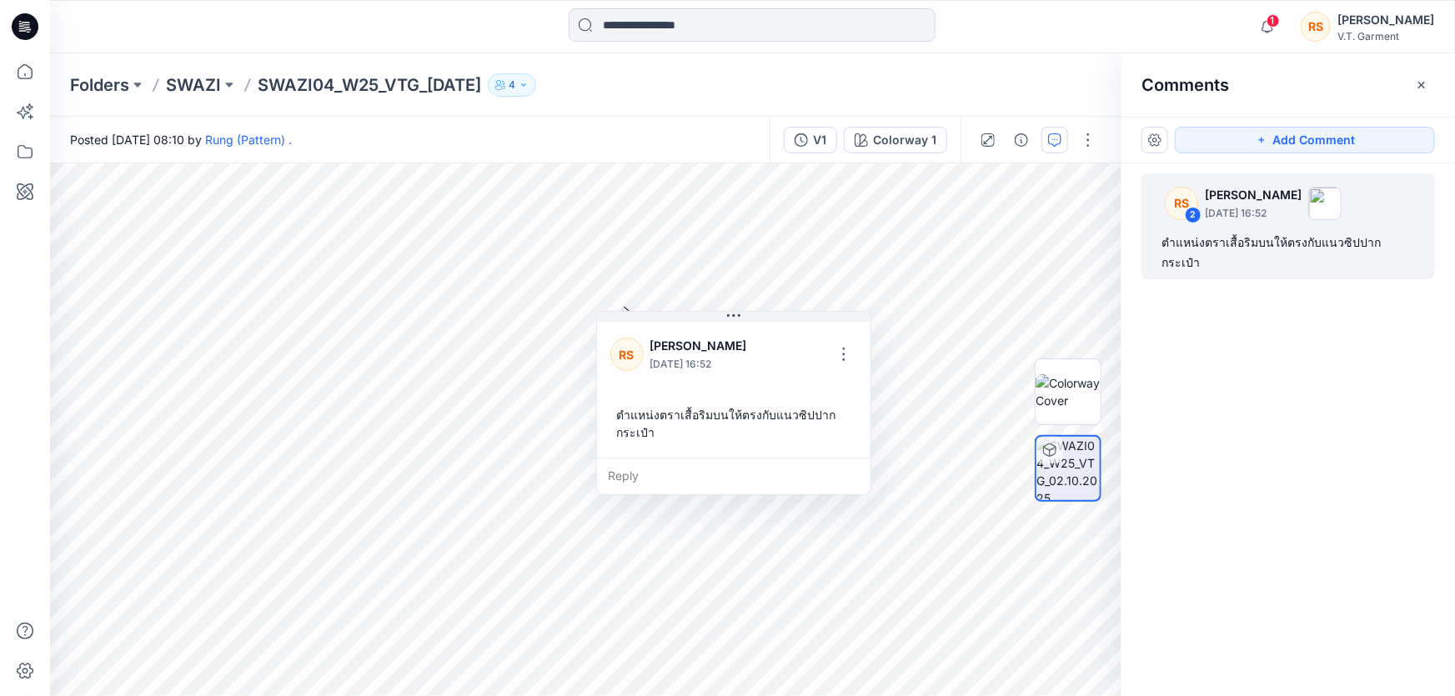
click at [700, 467] on div "Reply" at bounding box center [733, 476] width 273 height 37
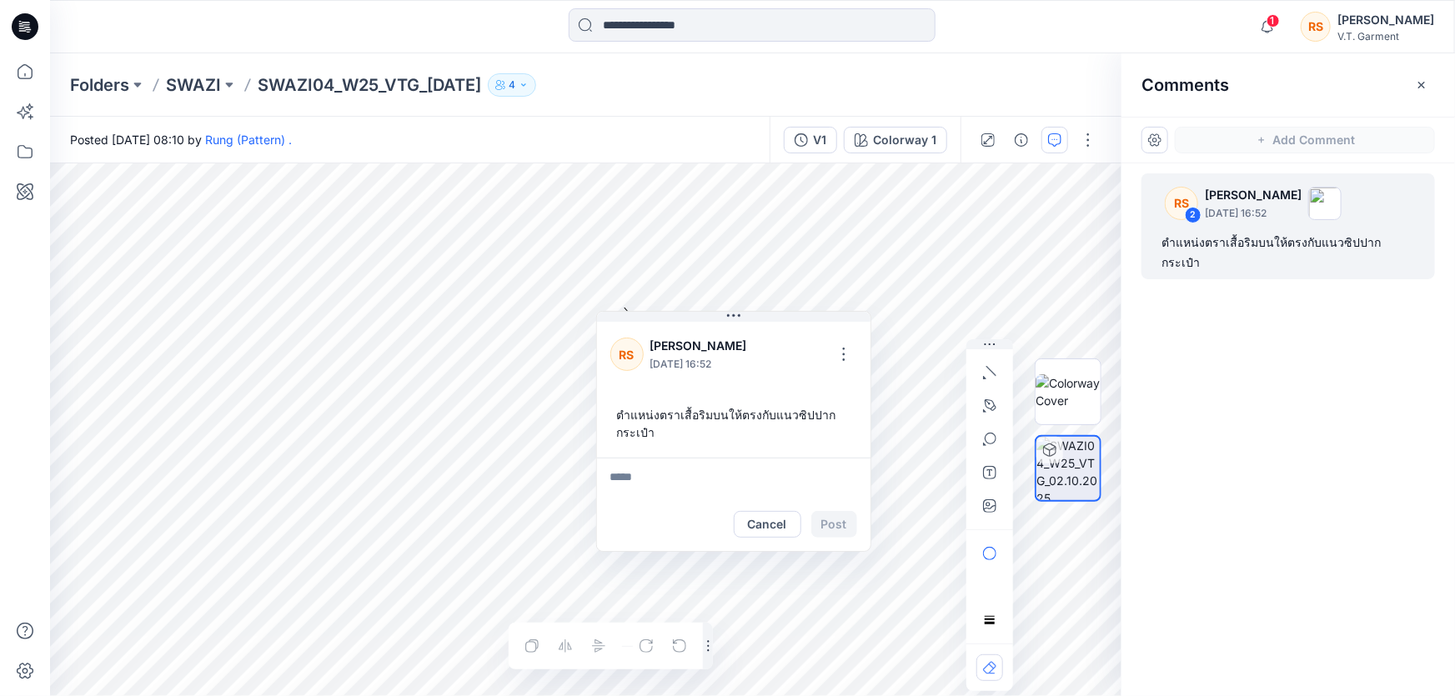
click at [659, 490] on textarea at bounding box center [733, 478] width 273 height 40
click at [839, 350] on button "button" at bounding box center [843, 354] width 27 height 27
click at [863, 390] on p "Edit comment" at bounding box center [847, 393] width 75 height 18
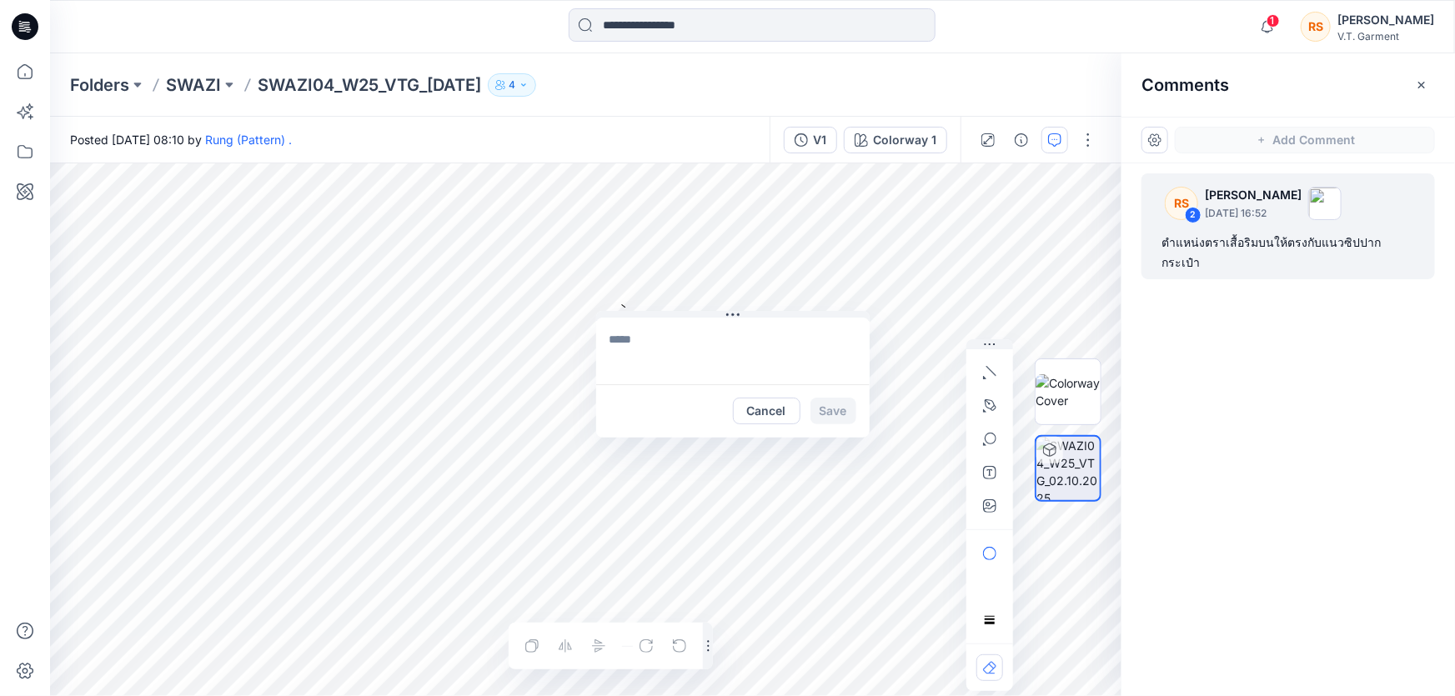
type textarea "**********"
click at [833, 408] on button "Save" at bounding box center [833, 411] width 46 height 27
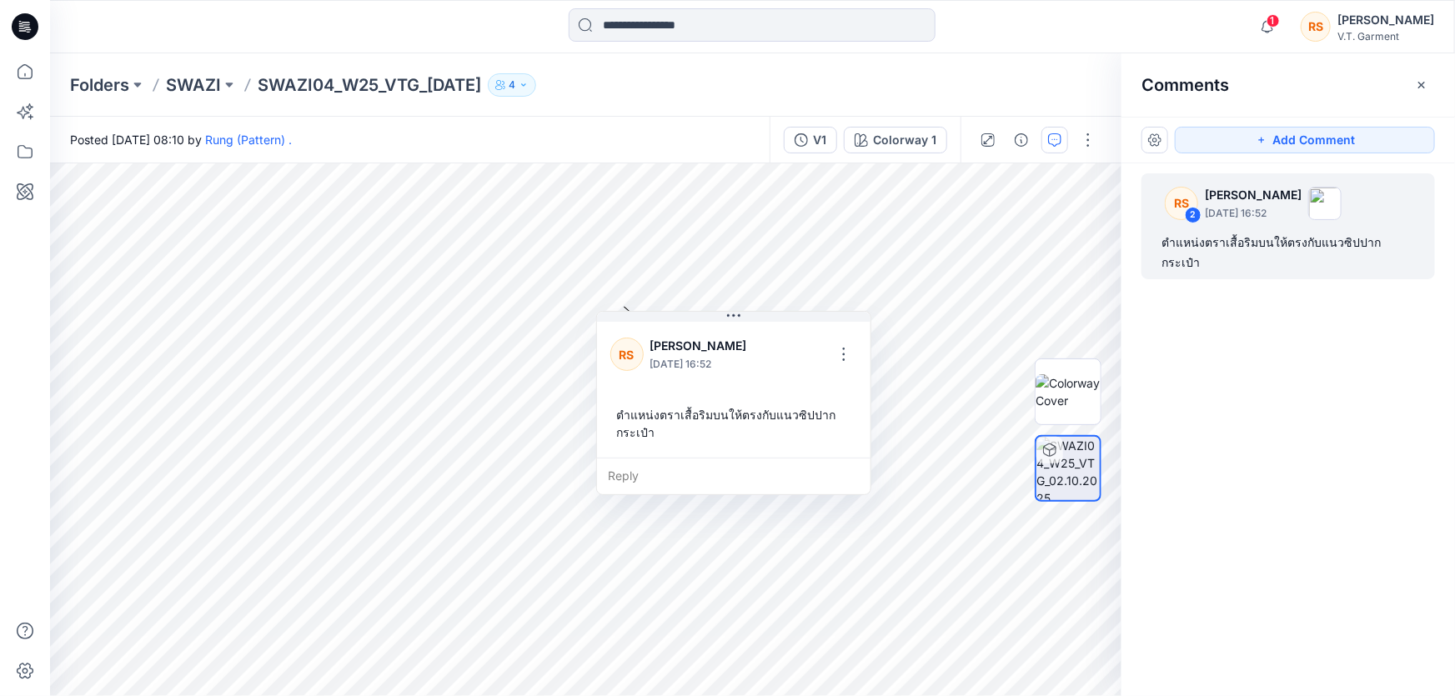
click at [864, 383] on div "RS Rungnapa Supan October 02, 2025 16:52 ตำแหน่งตราเสื้อริมบนให้ตรงกับแนวซิปปาก…" at bounding box center [733, 387] width 273 height 139
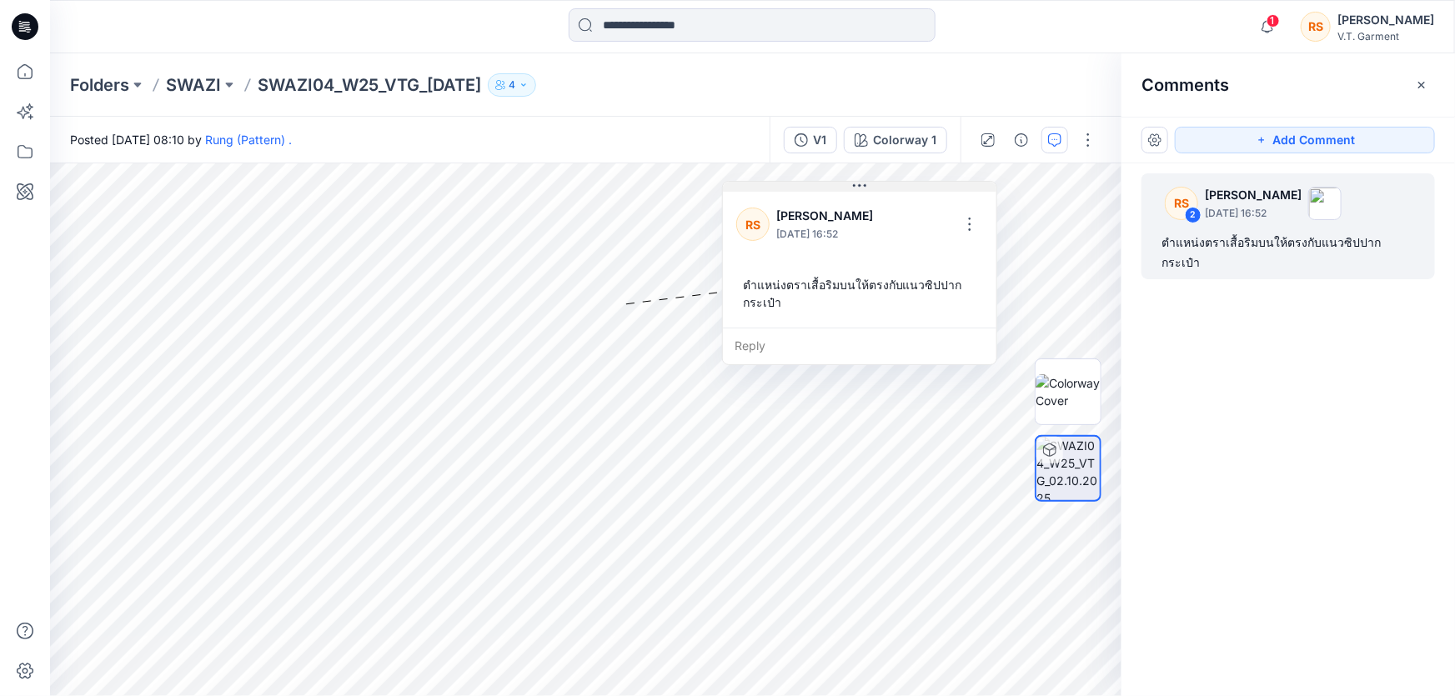
drag, startPoint x: 765, startPoint y: 315, endPoint x: 891, endPoint y: 185, distance: 181.0
click at [891, 185] on button at bounding box center [859, 187] width 273 height 10
click at [1293, 532] on div "RS 2 Rungnapa Supan October 02, 2025 16:52 ตำแหน่งตราเสื้อริมบนให้ตรงกับแนวซิปป…" at bounding box center [1287, 398] width 333 height 471
click at [1307, 587] on div "RS 2 Rungnapa Supan October 02, 2025 16:52 ตำแหน่งตราเสื้อริมบนให้ตรงกับแนวซิปป…" at bounding box center [1287, 398] width 333 height 471
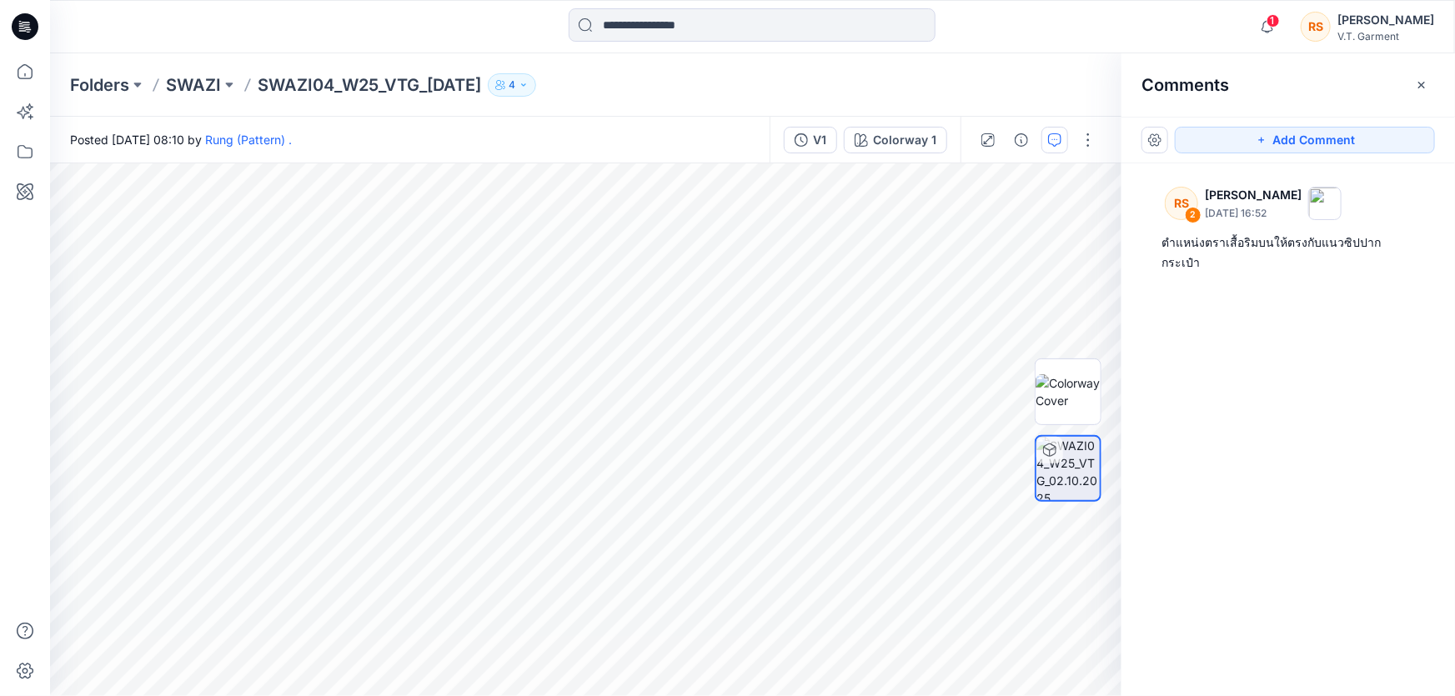
click at [1339, 539] on div "RS 2 Rungnapa Supan October 02, 2025 16:52 ตำแหน่งตราเสื้อริมบนให้ตรงกับแนวซิปป…" at bounding box center [1287, 398] width 333 height 471
click at [23, 150] on icon at bounding box center [25, 151] width 37 height 37
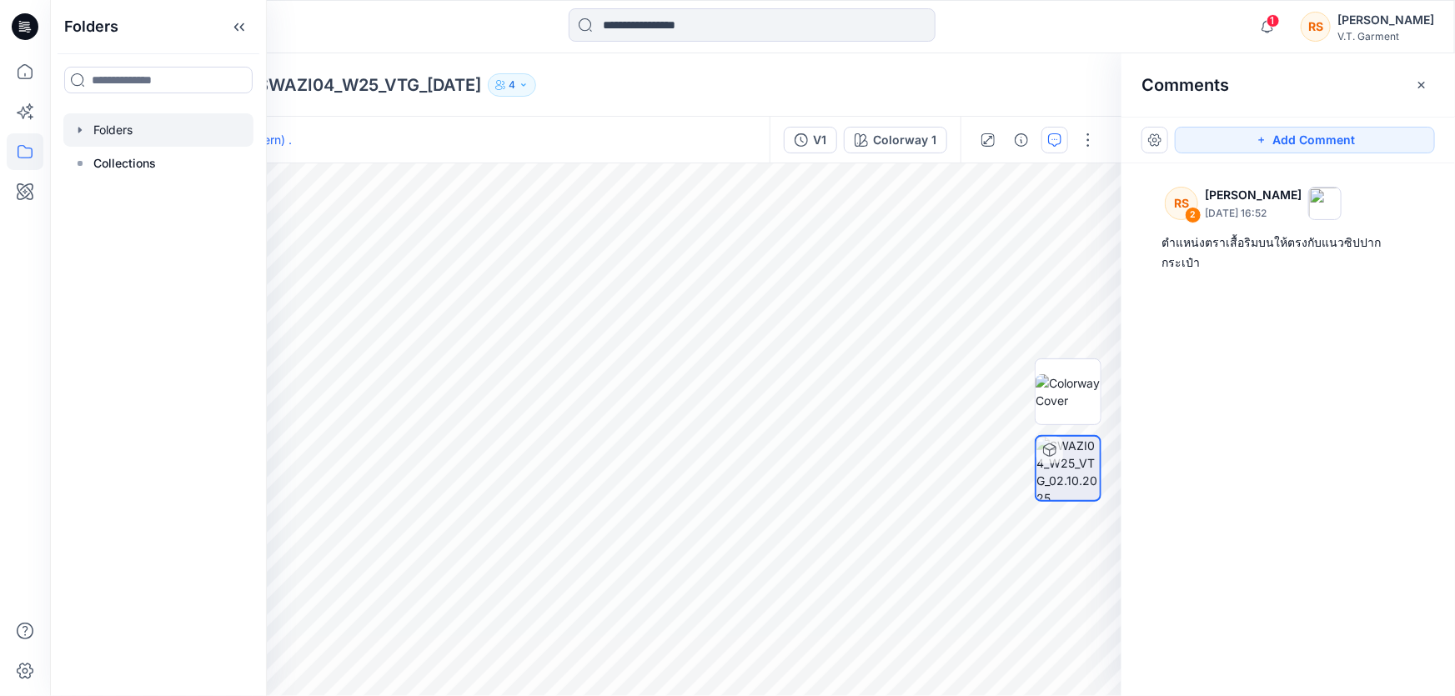
click at [83, 131] on icon "button" at bounding box center [79, 129] width 13 height 13
click at [133, 159] on p "SWAZI" at bounding box center [129, 163] width 38 height 20
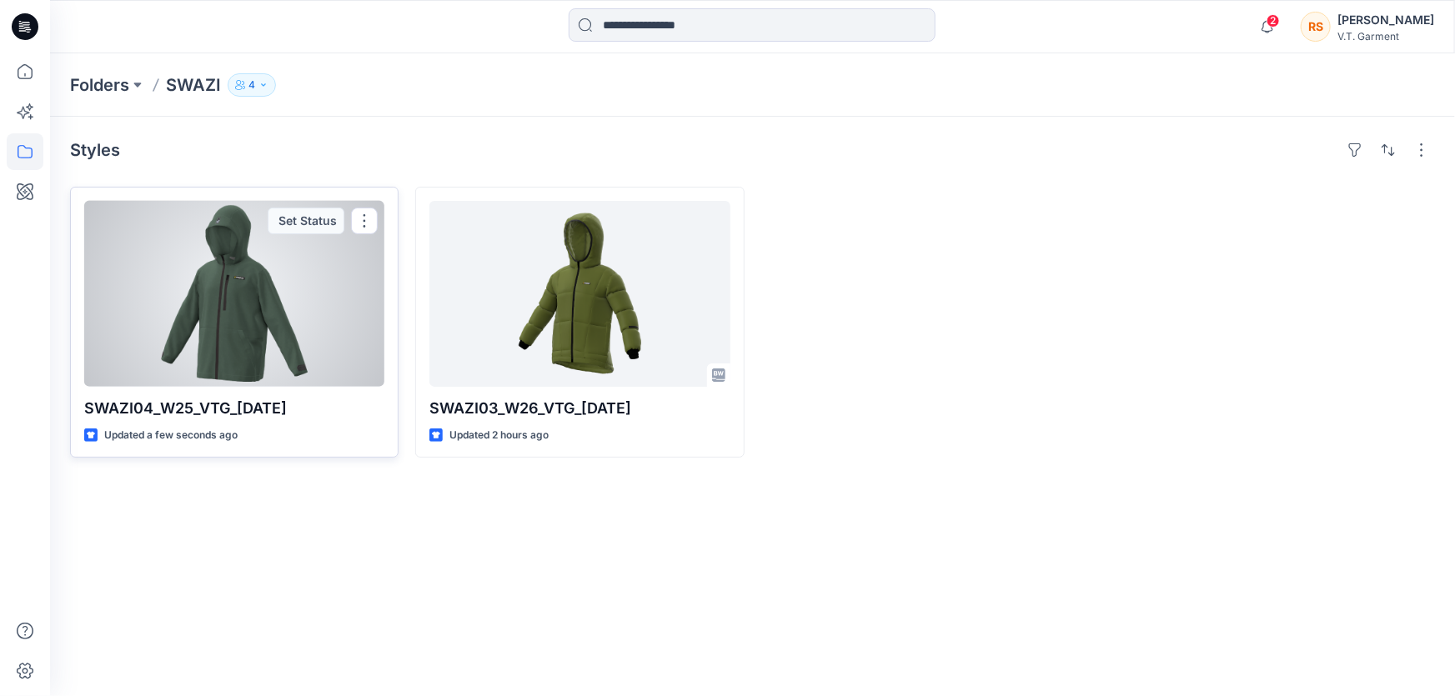
click at [219, 318] on div at bounding box center [234, 294] width 300 height 186
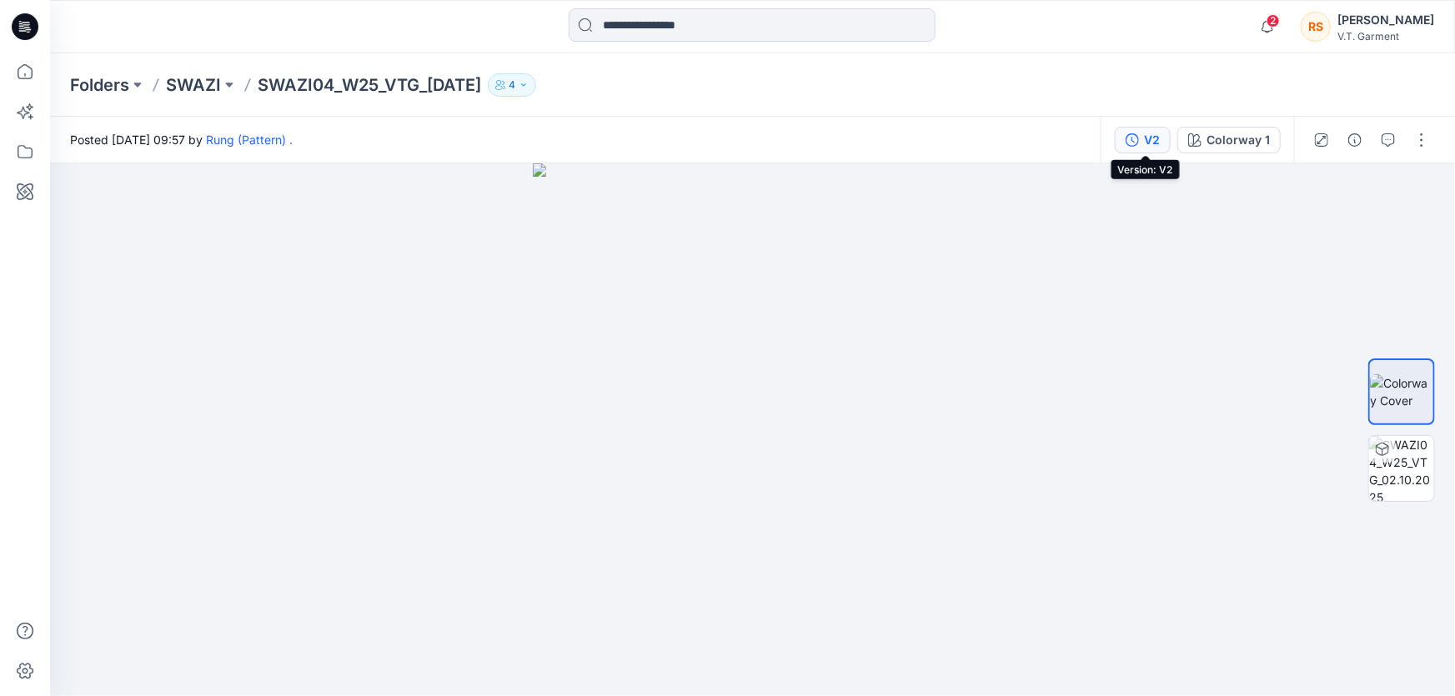
click at [1153, 138] on div "V2" at bounding box center [1152, 140] width 16 height 18
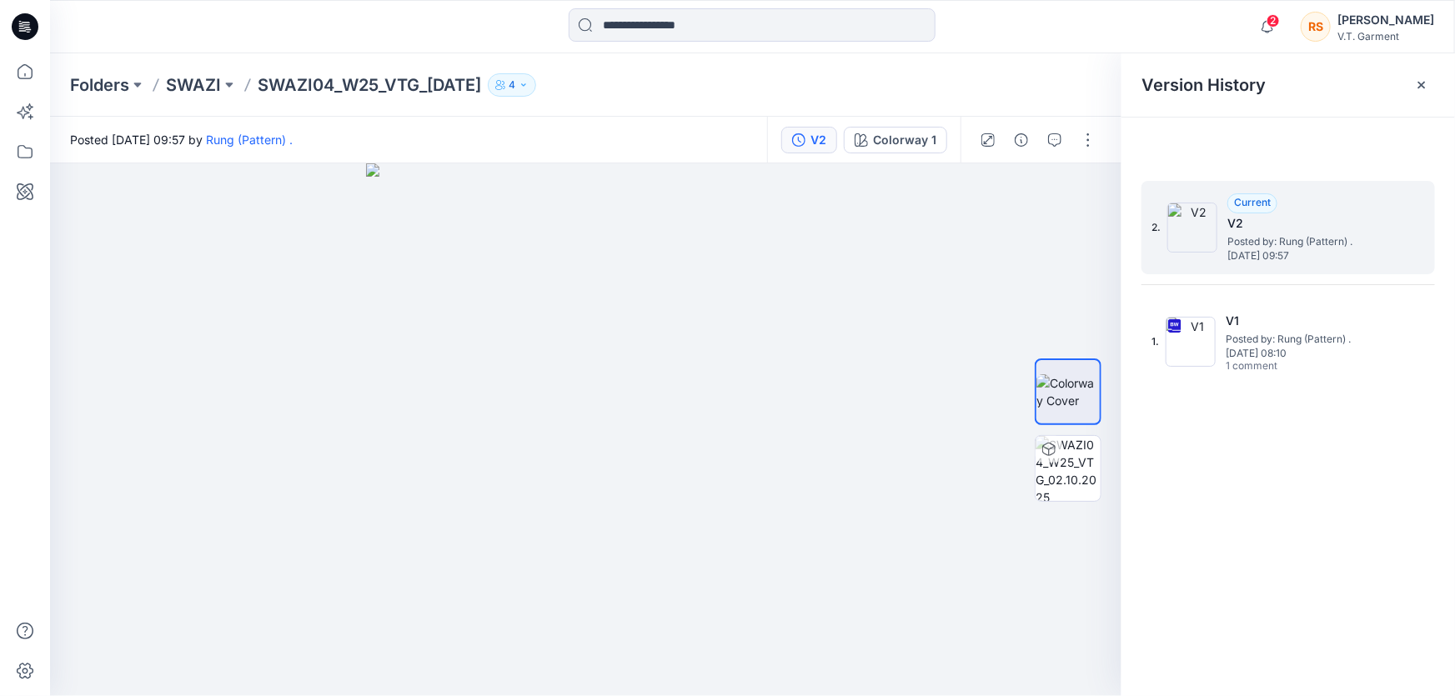
click at [1267, 240] on span "Posted by: Rung (Pattern) ." at bounding box center [1310, 241] width 167 height 17
click at [1264, 241] on span "Posted by: Rung (Pattern) ." at bounding box center [1310, 241] width 167 height 17
click at [1260, 246] on span "Posted by: Rung (Pattern) ." at bounding box center [1310, 241] width 167 height 17
click at [1079, 458] on img at bounding box center [1067, 468] width 65 height 65
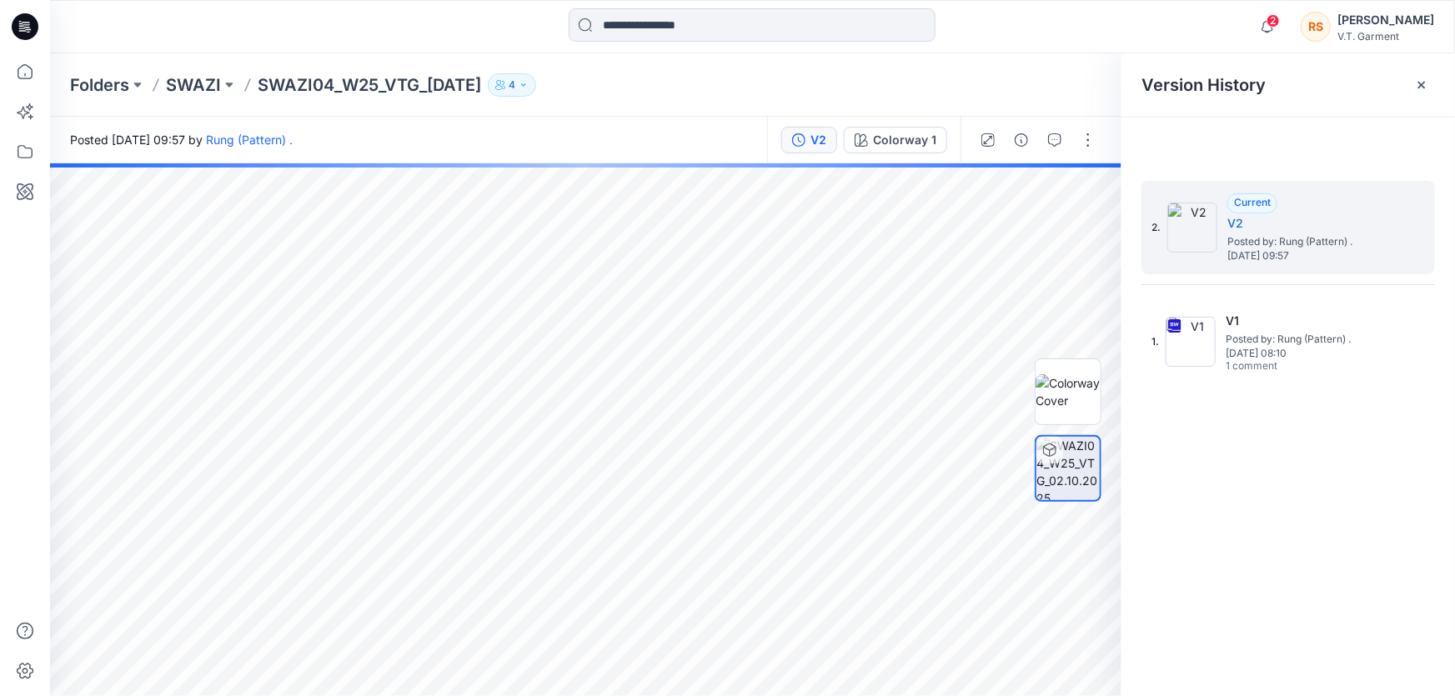
click at [1266, 517] on div "2. Current V2 Posted by: Rung (Pattern) . [DATE] 09:57 1. V1 Posted by: Rung (P…" at bounding box center [1287, 441] width 333 height 557
click at [1330, 503] on div "2. Current V2 Posted by: Rung (Pattern) . [DATE] 09:57 1. V1 Posted by: Rung (P…" at bounding box center [1287, 441] width 333 height 557
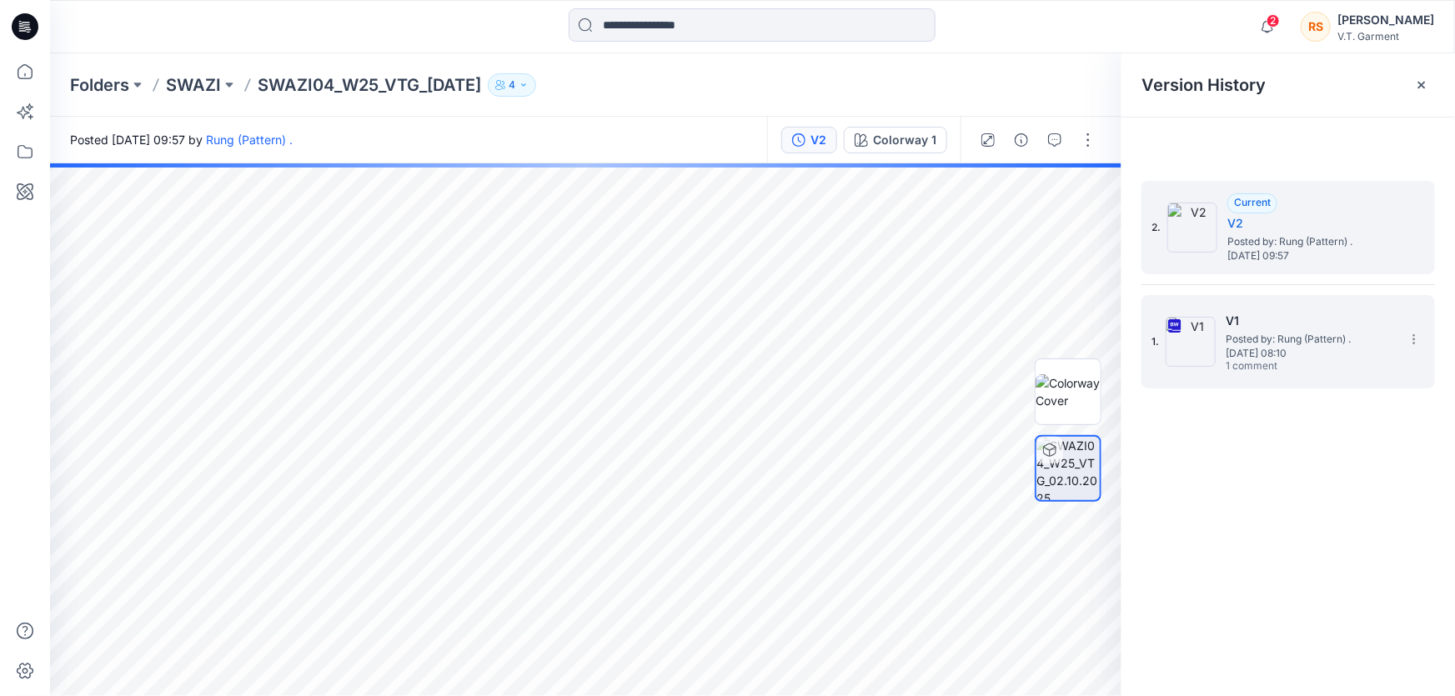
click at [1225, 321] on h5 "V1" at bounding box center [1308, 321] width 167 height 20
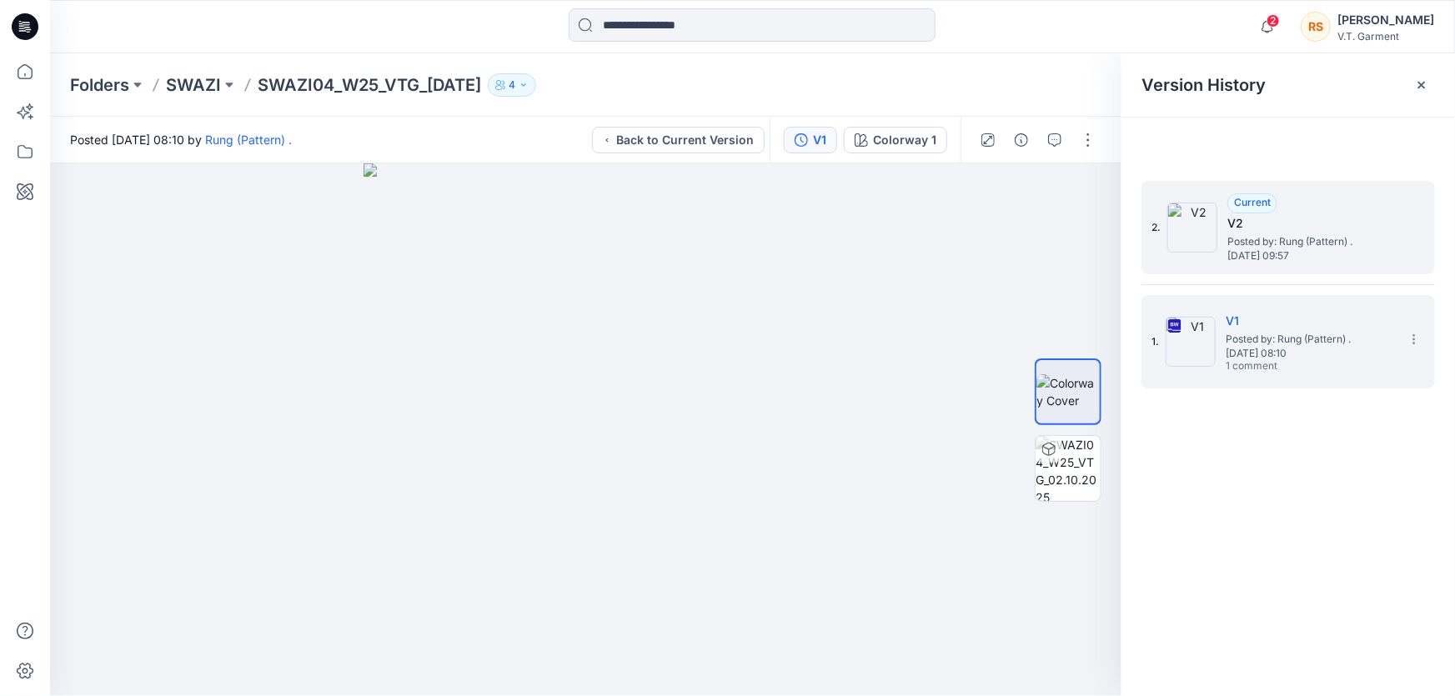
click at [1242, 208] on div "Current" at bounding box center [1252, 203] width 50 height 20
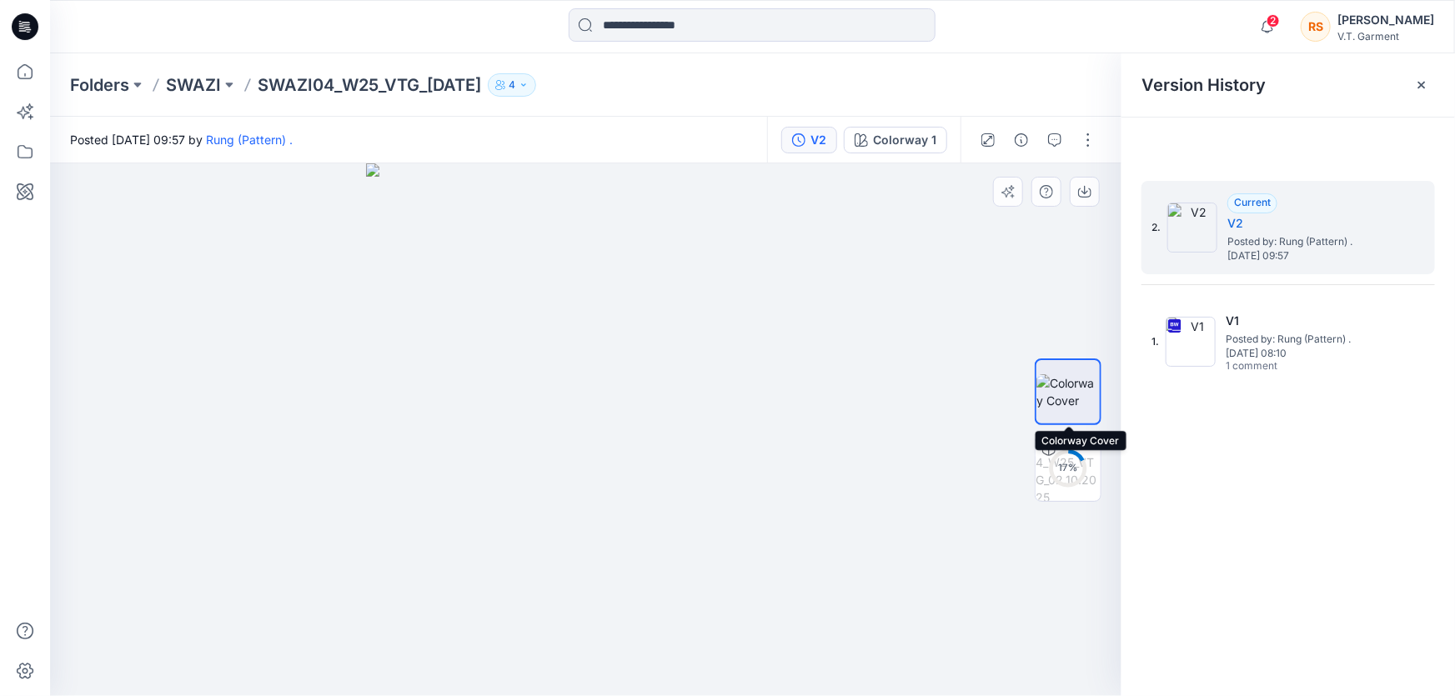
click at [1062, 378] on img at bounding box center [1067, 391] width 63 height 35
click at [1359, 525] on div "2. Current V2 Posted by: Rung (Pattern) . [DATE] 09:57 1. V1 Posted by: Rung (P…" at bounding box center [1287, 441] width 333 height 557
click at [1275, 527] on div "2. Current V2 Posted by: Rung (Pattern) . [DATE] 09:57 1. V1 Posted by: Rung (P…" at bounding box center [1287, 441] width 333 height 557
